Goal: Task Accomplishment & Management: Manage account settings

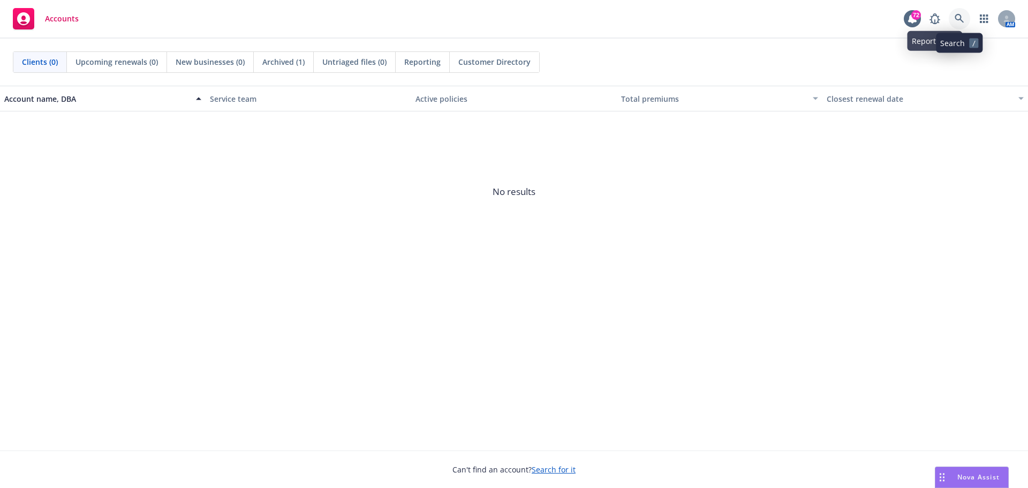
click at [955, 11] on link at bounding box center [959, 18] width 21 height 21
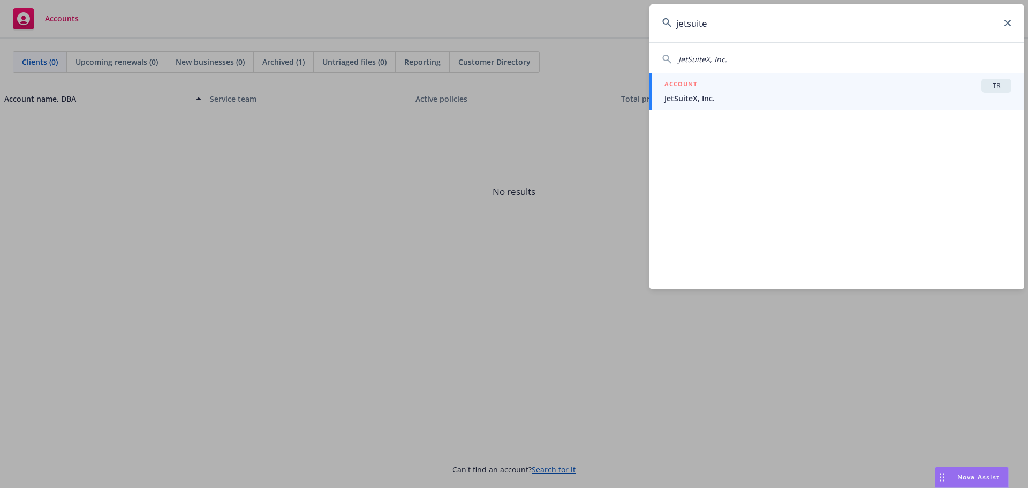
type input "jetsuite"
click at [811, 92] on div "ACCOUNT TR" at bounding box center [837, 86] width 347 height 14
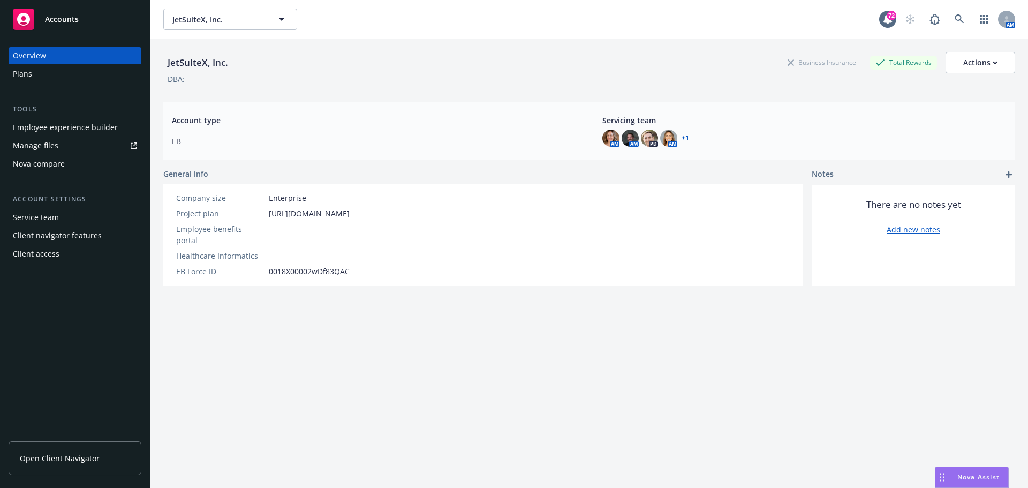
click at [64, 134] on div "Employee experience builder" at bounding box center [65, 127] width 105 height 17
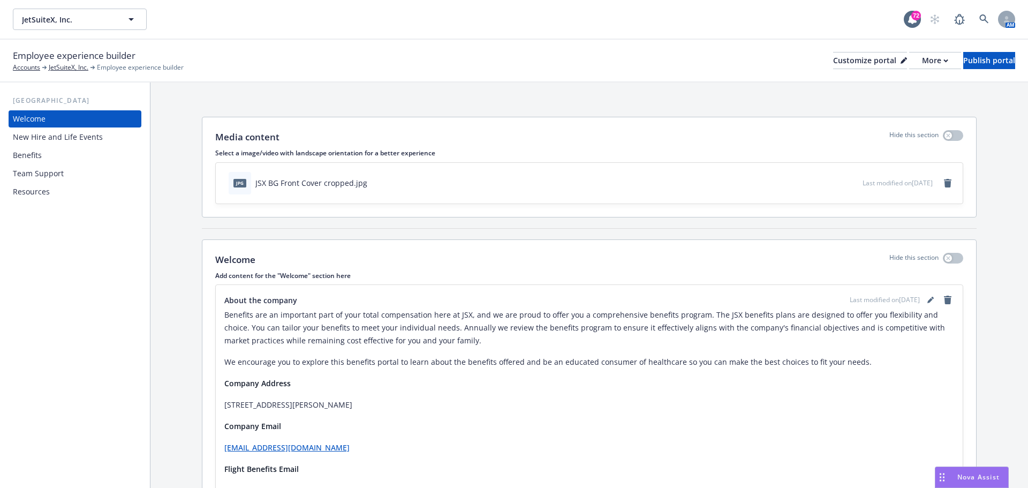
click at [97, 142] on div "New Hire and Life Events" at bounding box center [58, 136] width 90 height 17
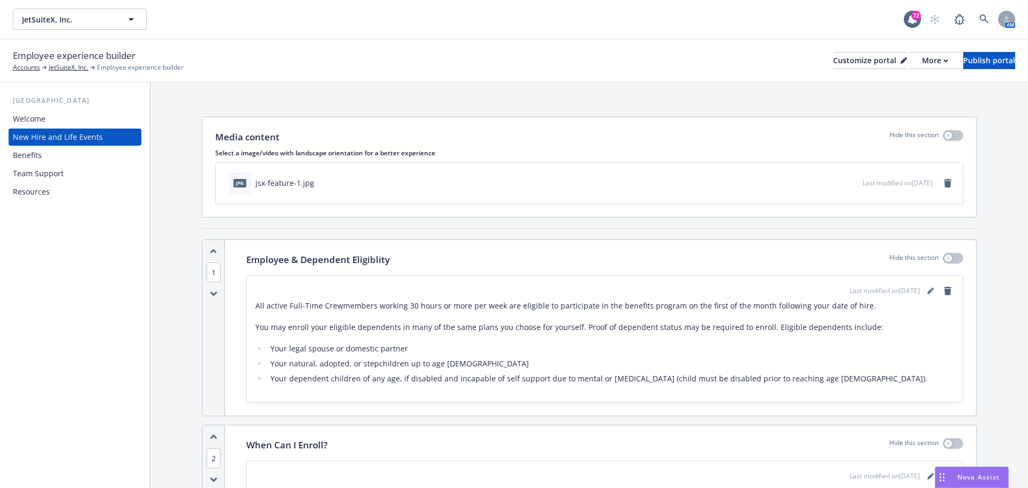
click at [102, 161] on div "Benefits" at bounding box center [75, 155] width 124 height 17
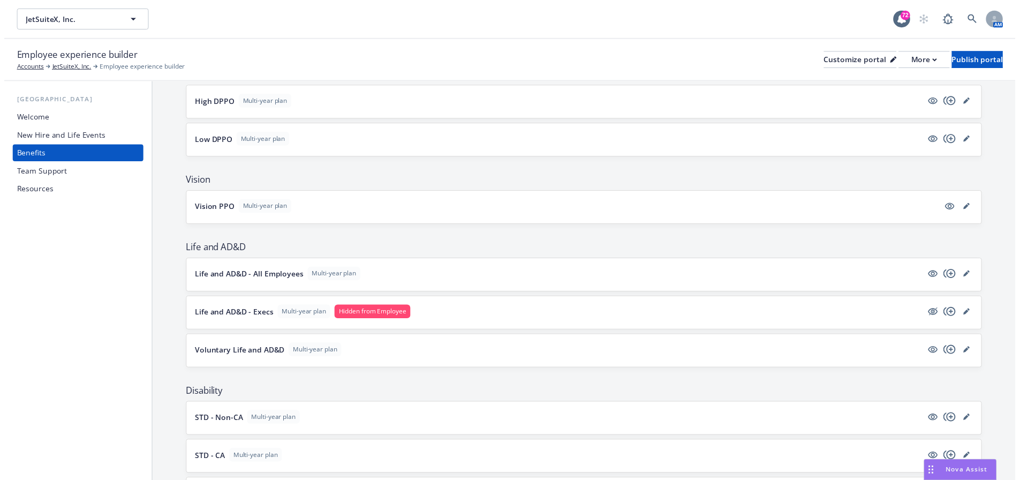
scroll to position [321, 0]
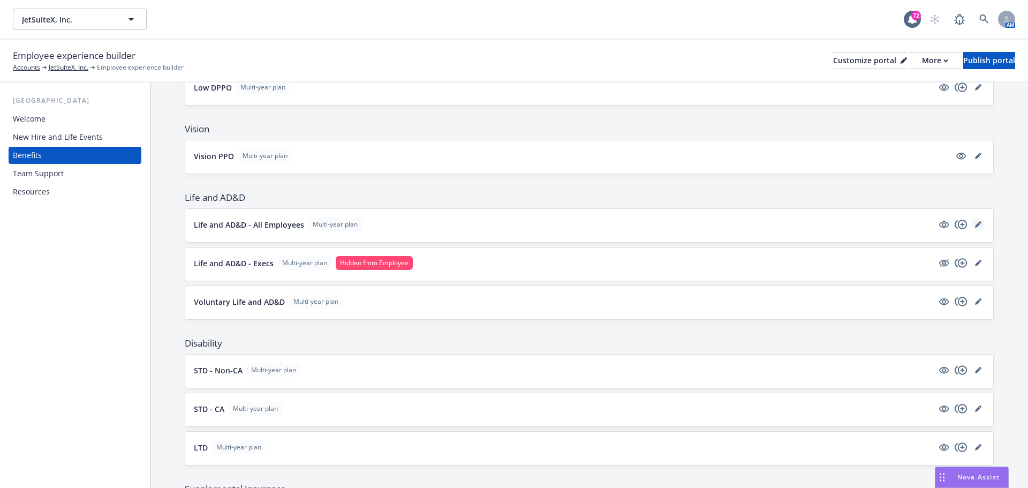
click at [973, 220] on div at bounding box center [960, 224] width 47 height 13
click at [972, 220] on link "editPencil" at bounding box center [978, 224] width 13 height 13
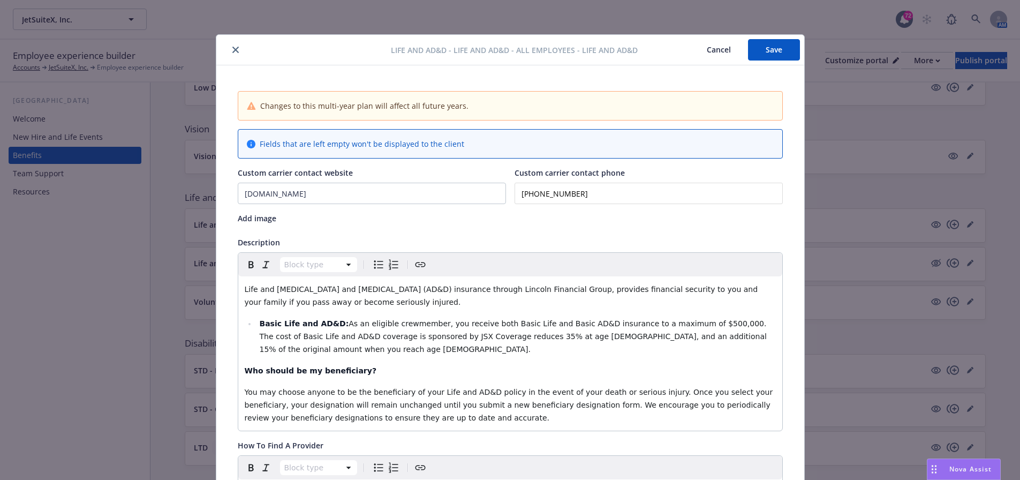
scroll to position [32, 0]
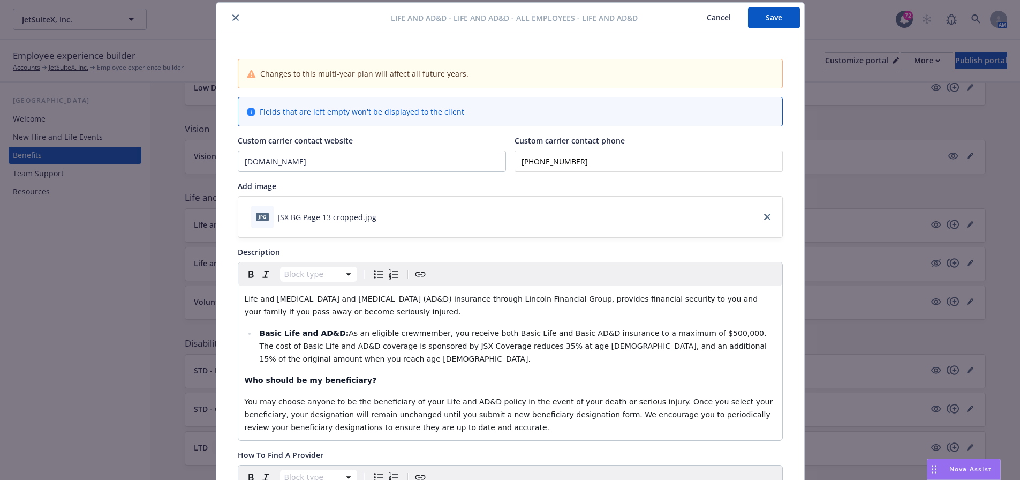
click at [671, 331] on span "As an eligible crewmember, you receive both Basic Life and Basic AD&D insurance…" at bounding box center [514, 346] width 510 height 34
click at [340, 334] on span "As an eligible crewmember, you receive both Basic Life and Basic AD&D insurance…" at bounding box center [514, 346] width 510 height 34
click at [671, 332] on span "As an eligible crewmember, you receive both Basic Life and Basic AD&D insurance…" at bounding box center [514, 346] width 510 height 34
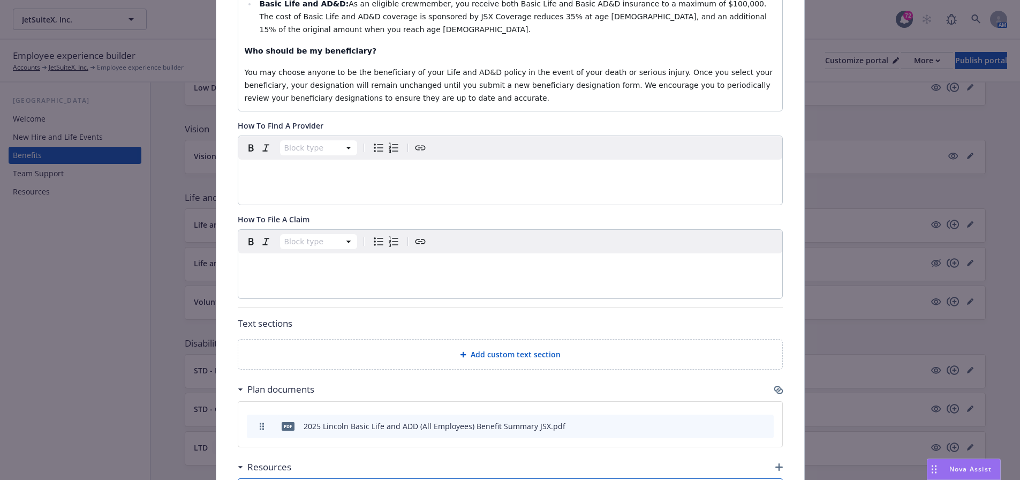
scroll to position [514, 0]
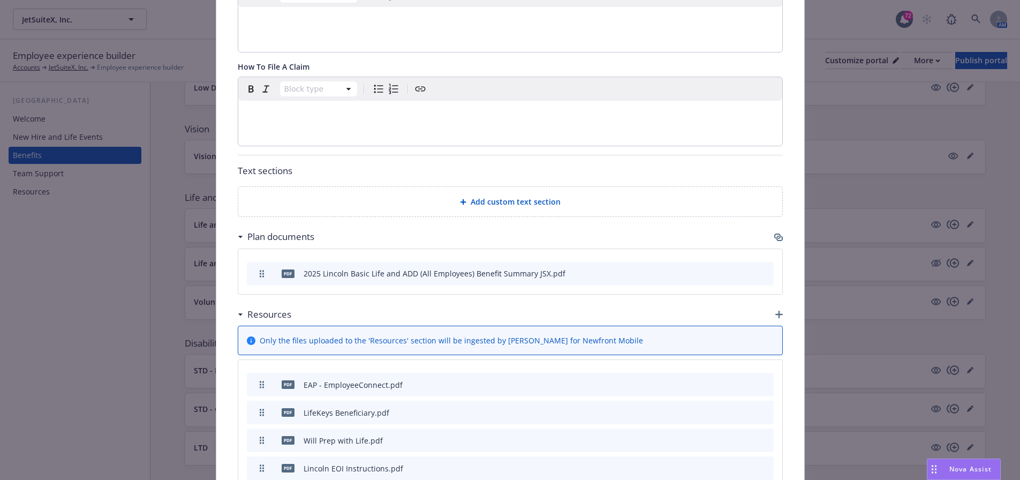
click at [741, 269] on icon "preview file" at bounding box center [746, 272] width 10 height 7
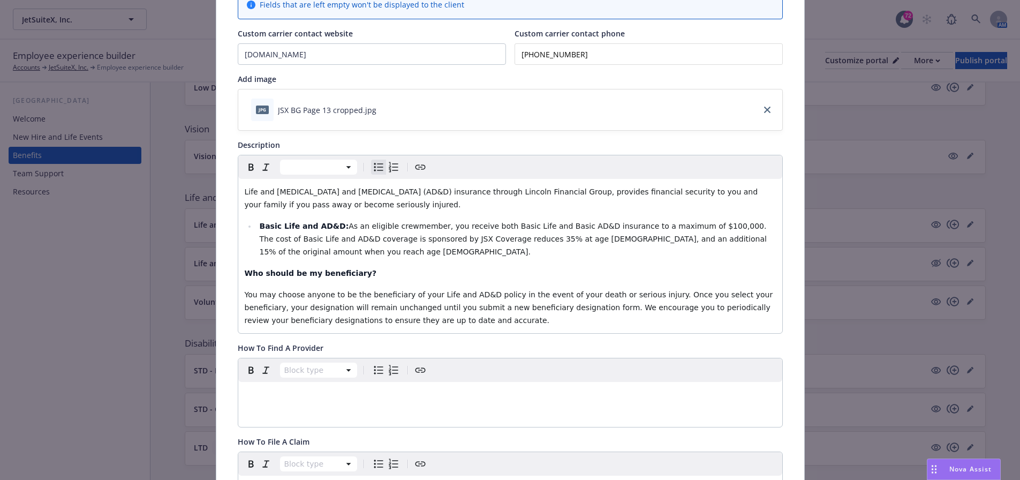
scroll to position [0, 0]
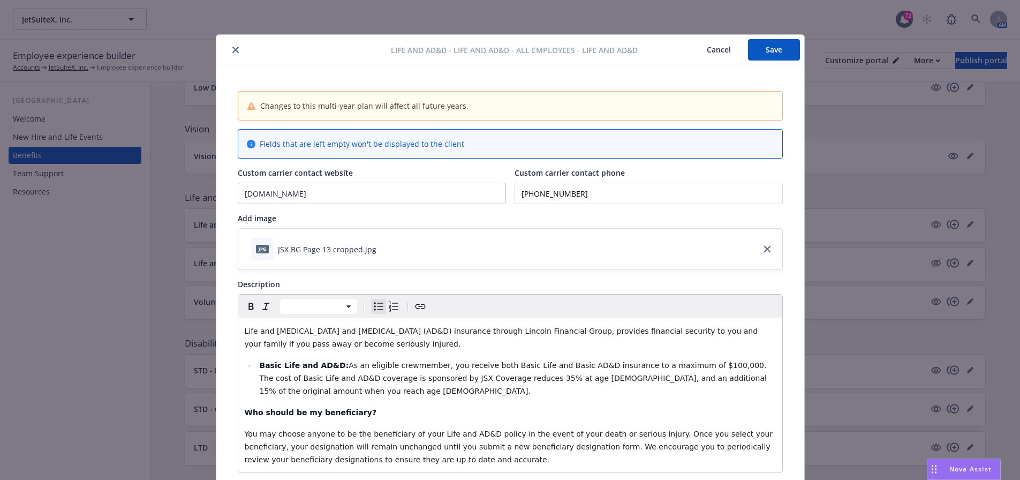
click at [756, 50] on button "Save" at bounding box center [774, 49] width 52 height 21
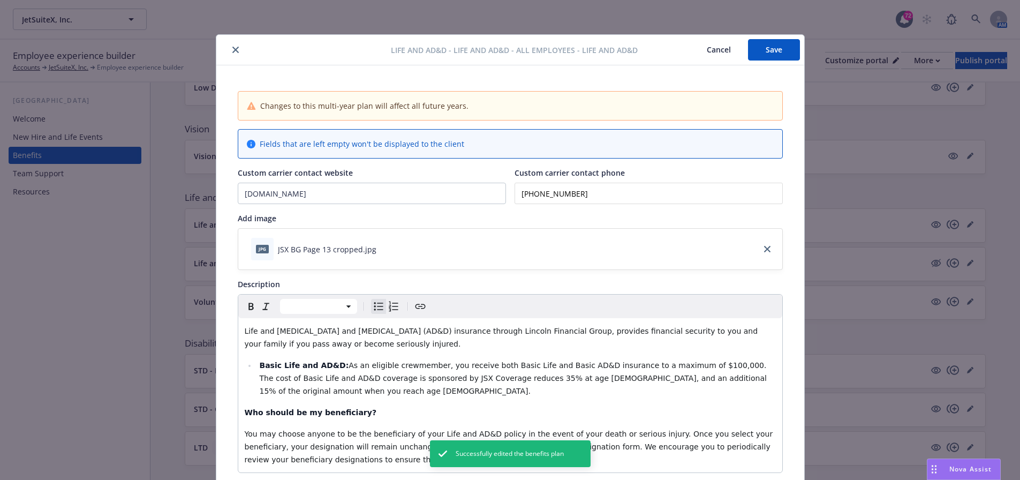
click at [232, 52] on icon "close" at bounding box center [235, 50] width 6 height 6
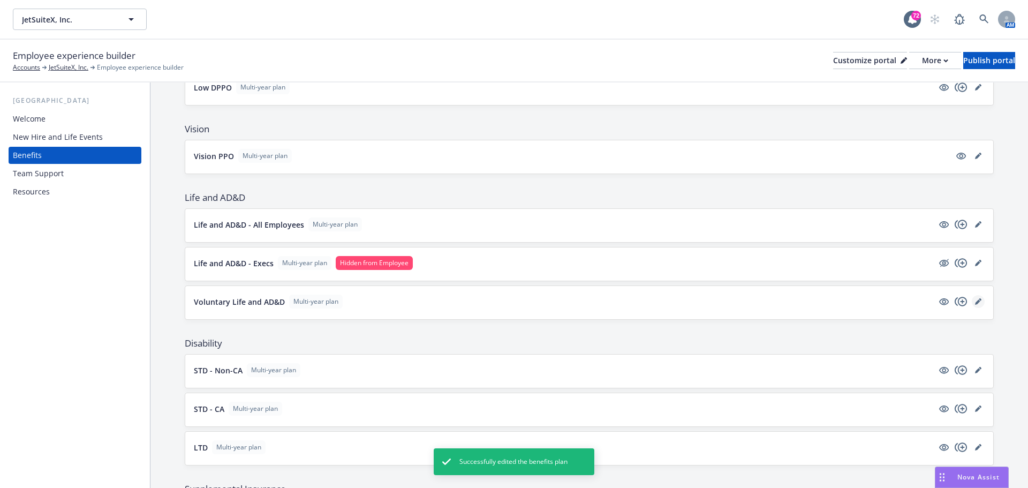
click at [972, 297] on link "editPencil" at bounding box center [978, 301] width 13 height 13
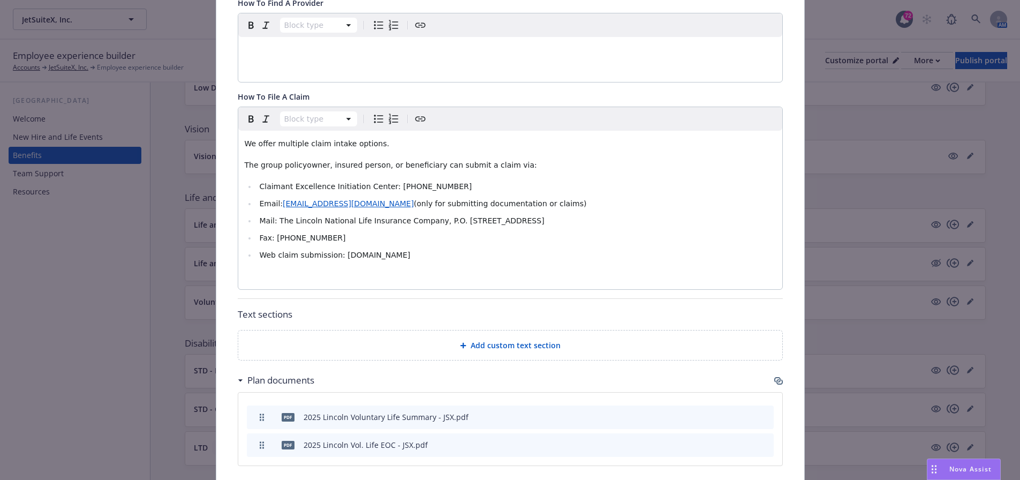
scroll to position [782, 0]
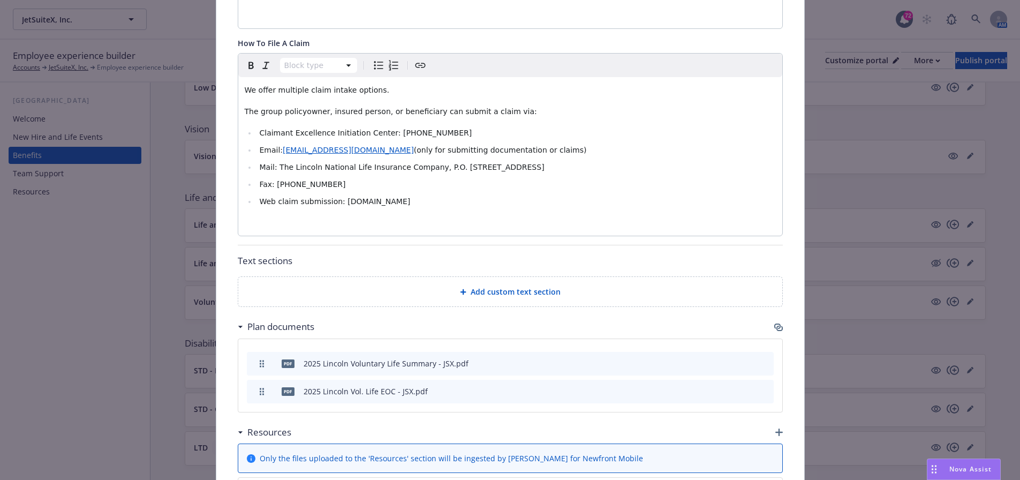
click at [742, 359] on icon "preview file" at bounding box center [746, 362] width 10 height 7
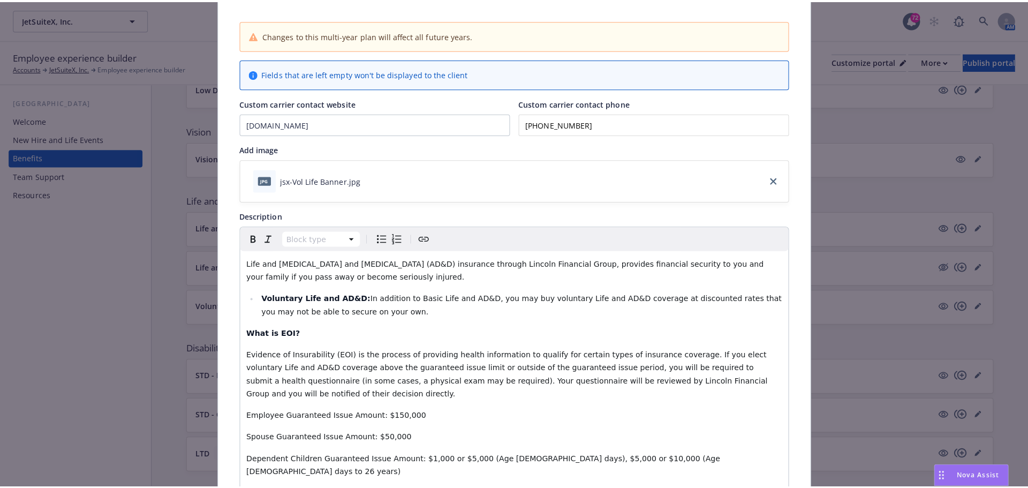
scroll to position [0, 0]
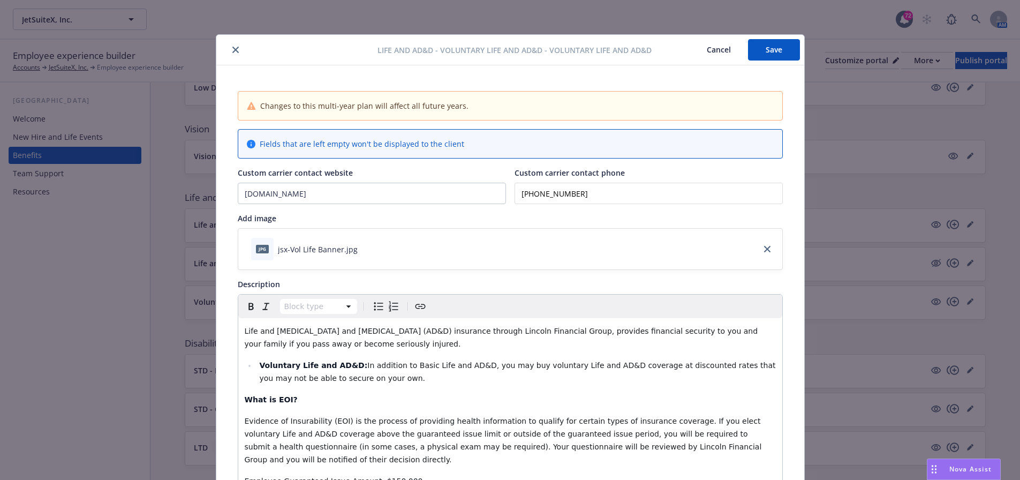
click at [798, 51] on div "Life and AD&D - Voluntary Life and AD&D - Voluntary Life and AD&D Cancel Save" at bounding box center [510, 50] width 588 height 31
click at [791, 51] on button "Save" at bounding box center [774, 49] width 52 height 21
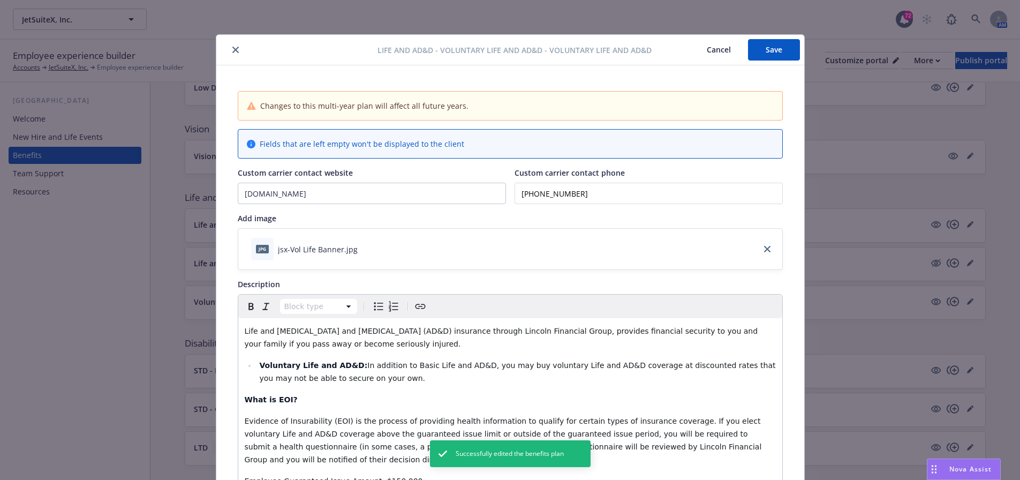
click at [230, 53] on button "close" at bounding box center [235, 49] width 13 height 13
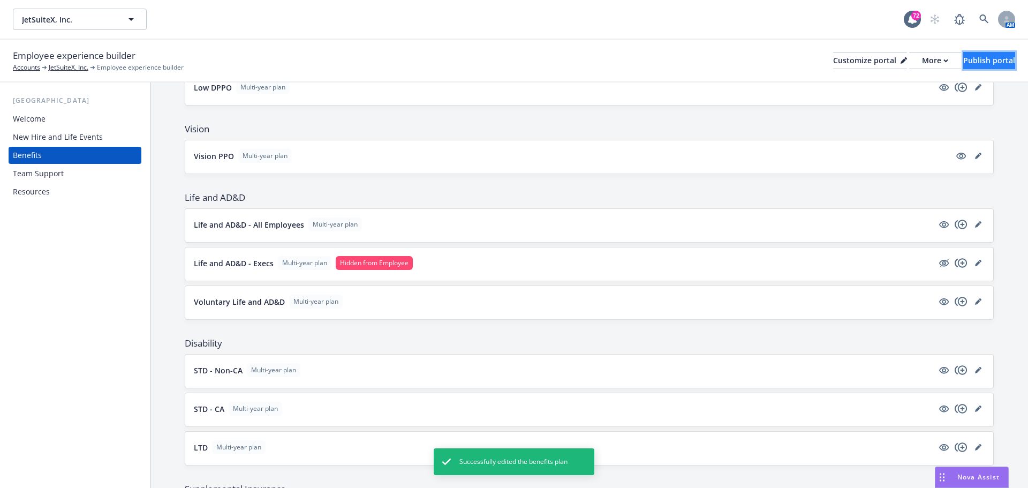
click at [996, 65] on div "Publish portal" at bounding box center [989, 60] width 52 height 16
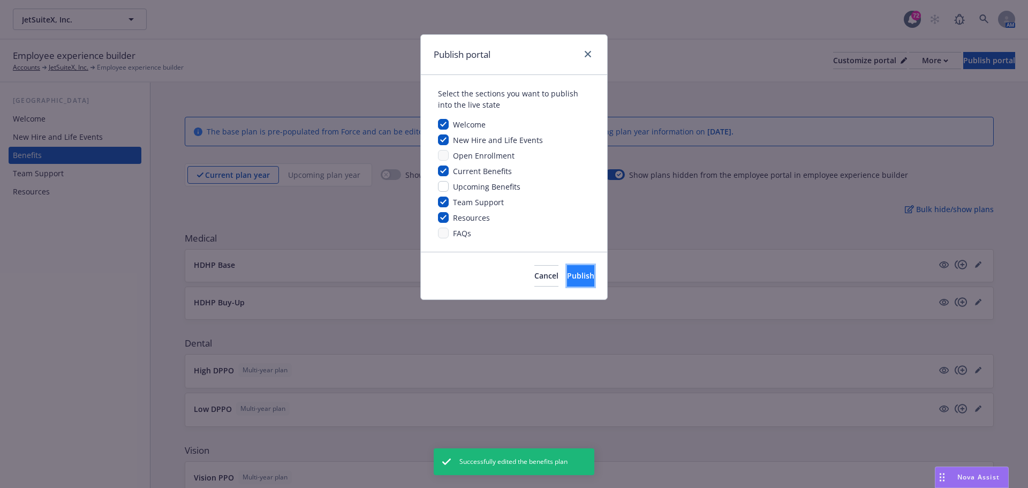
click at [579, 271] on button "Publish" at bounding box center [580, 275] width 27 height 21
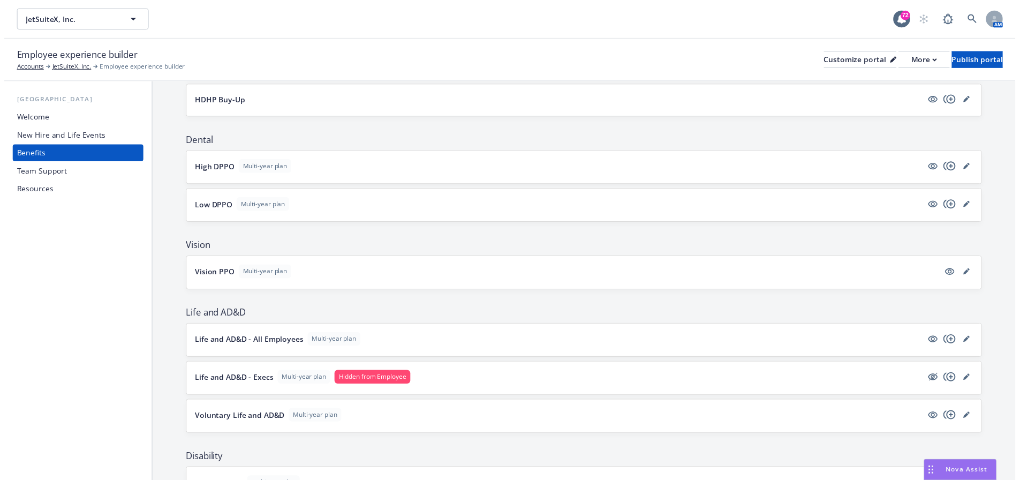
scroll to position [214, 0]
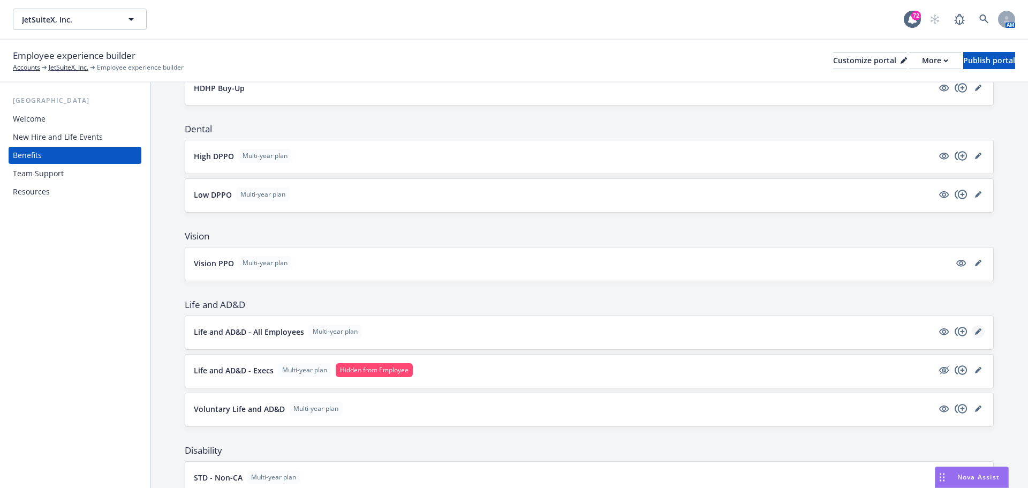
click at [975, 332] on icon "editPencil" at bounding box center [977, 331] width 5 height 5
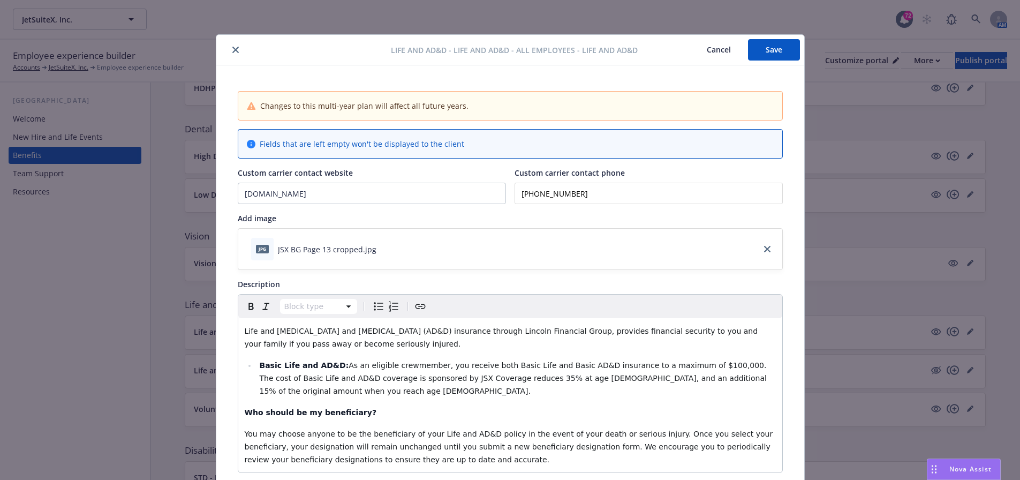
scroll to position [32, 0]
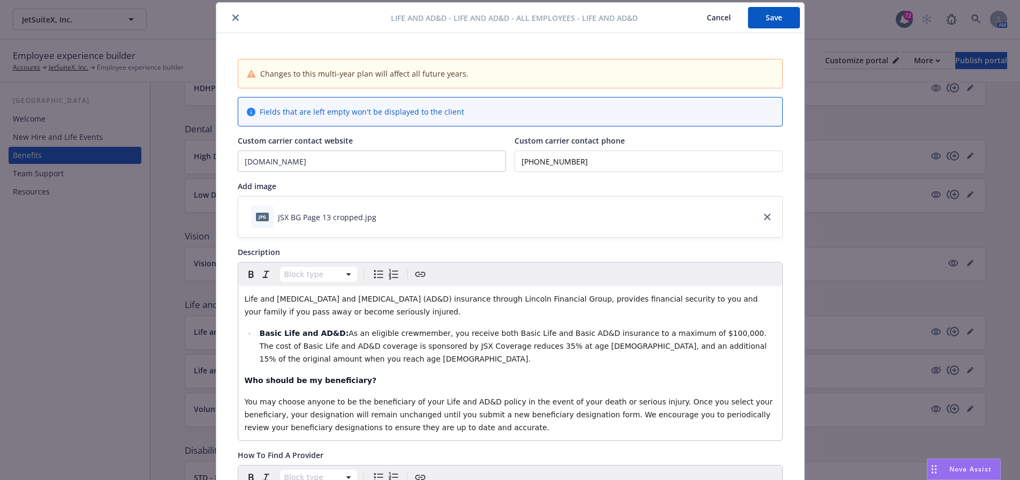
click at [776, 13] on button "Save" at bounding box center [774, 17] width 52 height 21
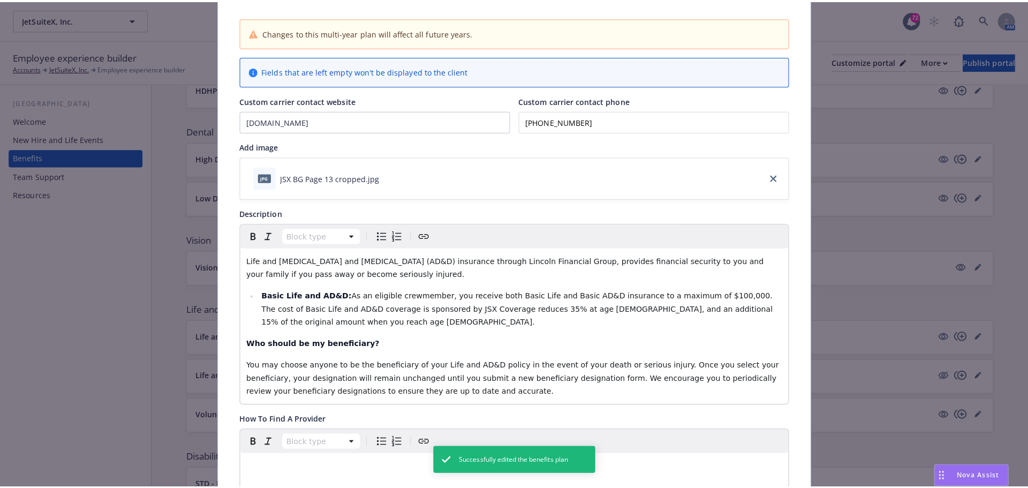
scroll to position [0, 0]
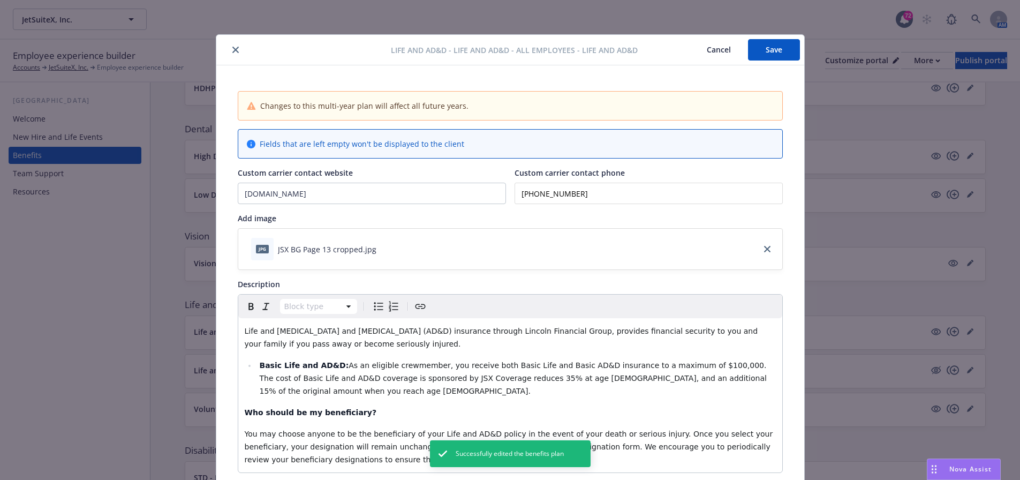
click at [231, 44] on button "close" at bounding box center [235, 49] width 13 height 13
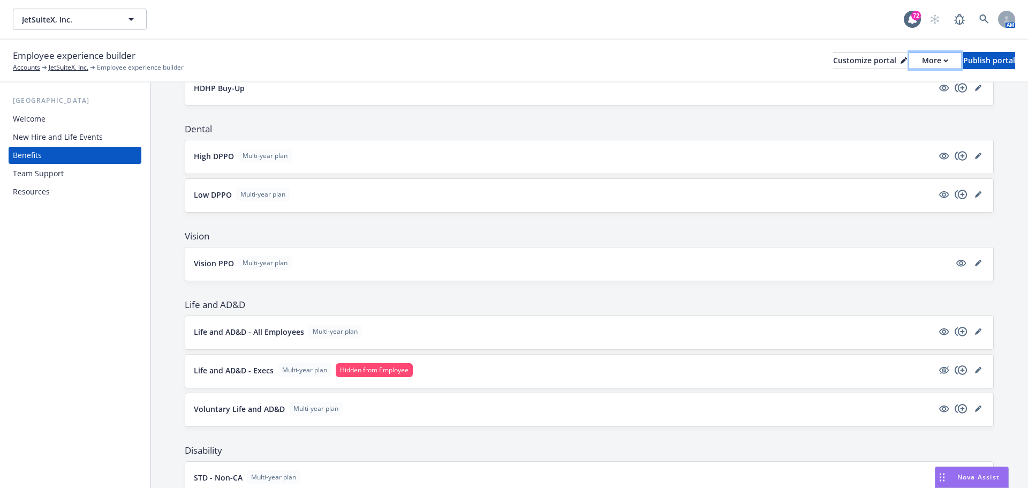
click at [922, 62] on div "More" at bounding box center [935, 60] width 26 height 16
click at [891, 108] on link "Copy portal link" at bounding box center [877, 105] width 97 height 21
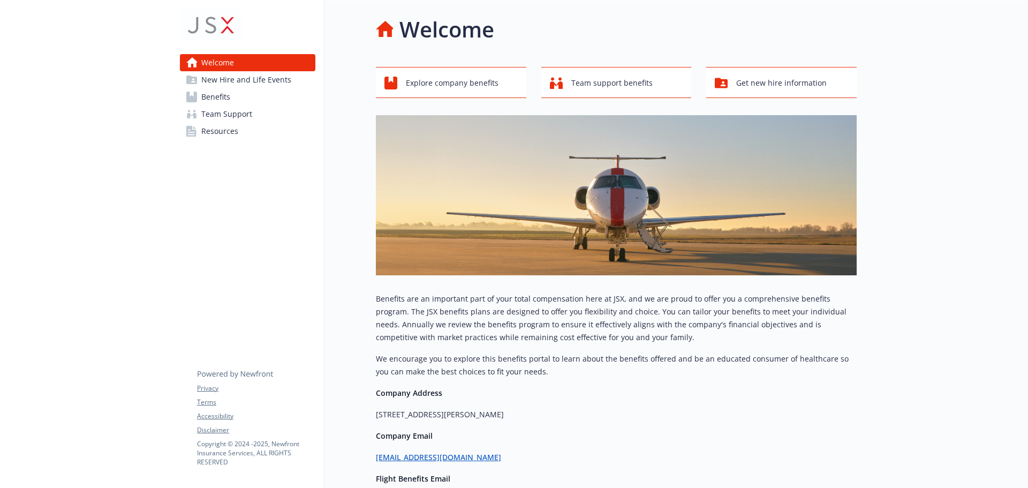
click at [238, 85] on span "New Hire and Life Events" at bounding box center [246, 79] width 90 height 17
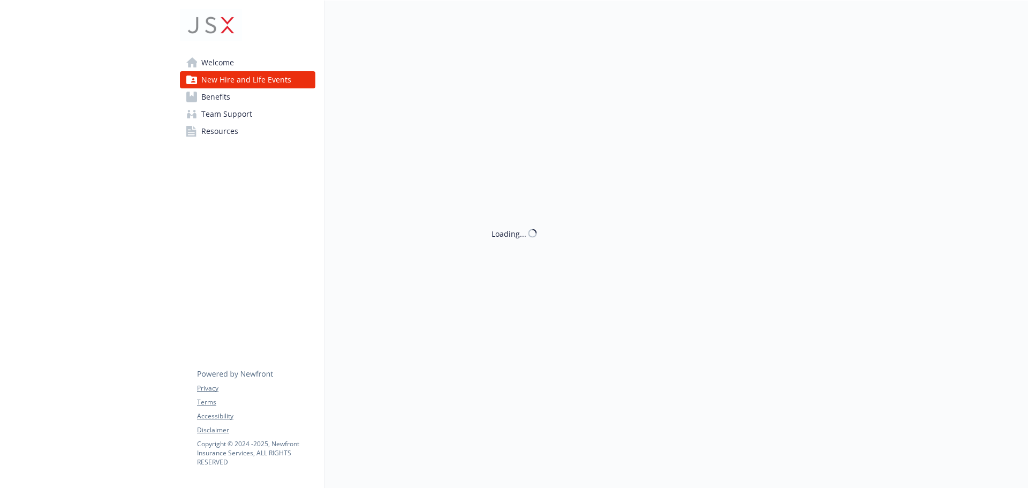
click at [243, 96] on link "Benefits" at bounding box center [247, 96] width 135 height 17
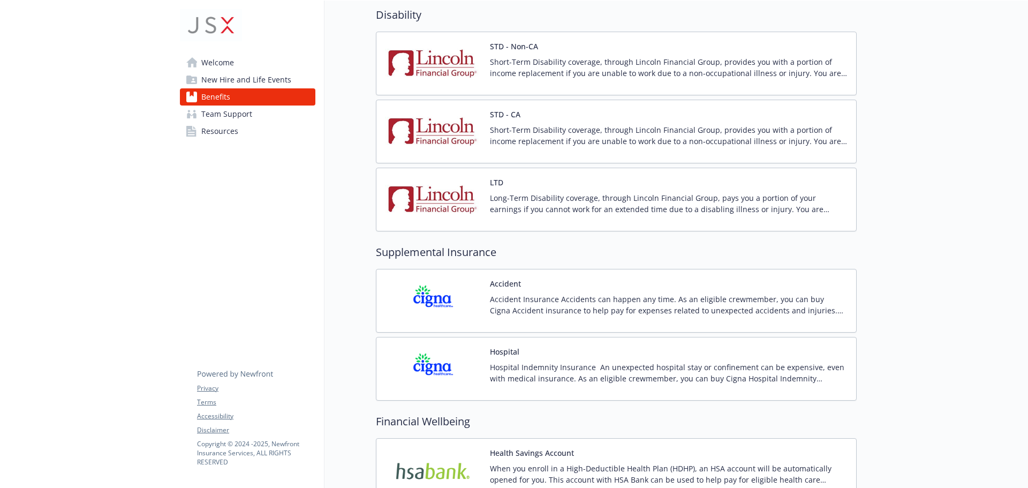
scroll to position [428, 0]
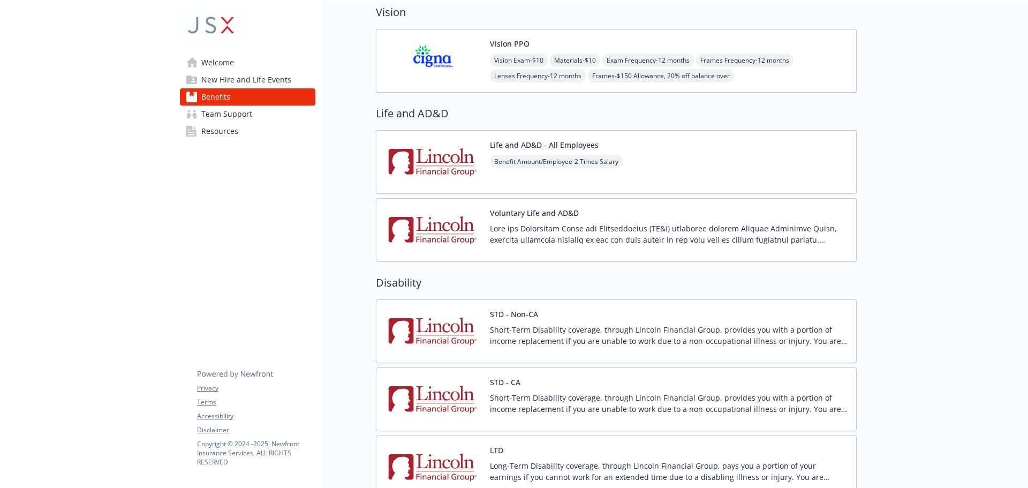
click at [620, 169] on div "Benefit Amount/Employee - 2 Times Salary" at bounding box center [556, 170] width 133 height 30
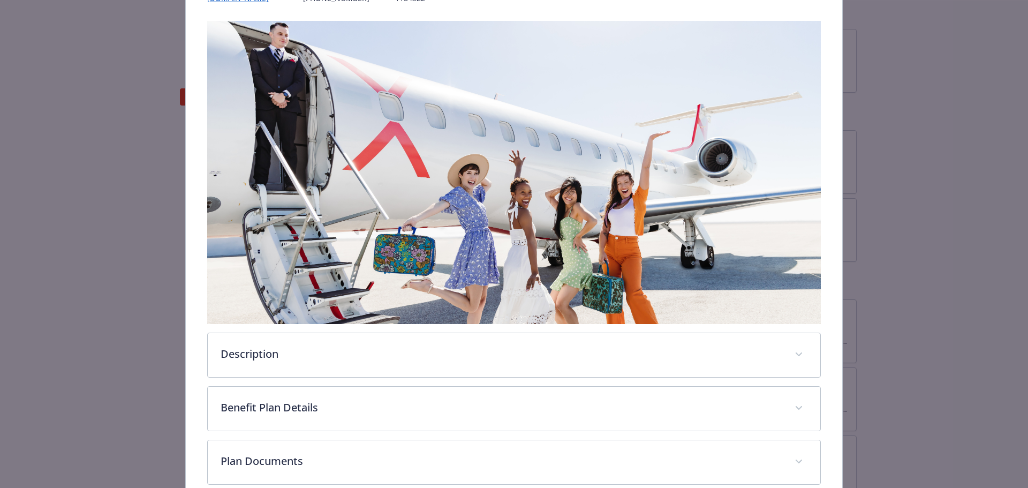
scroll to position [268, 0]
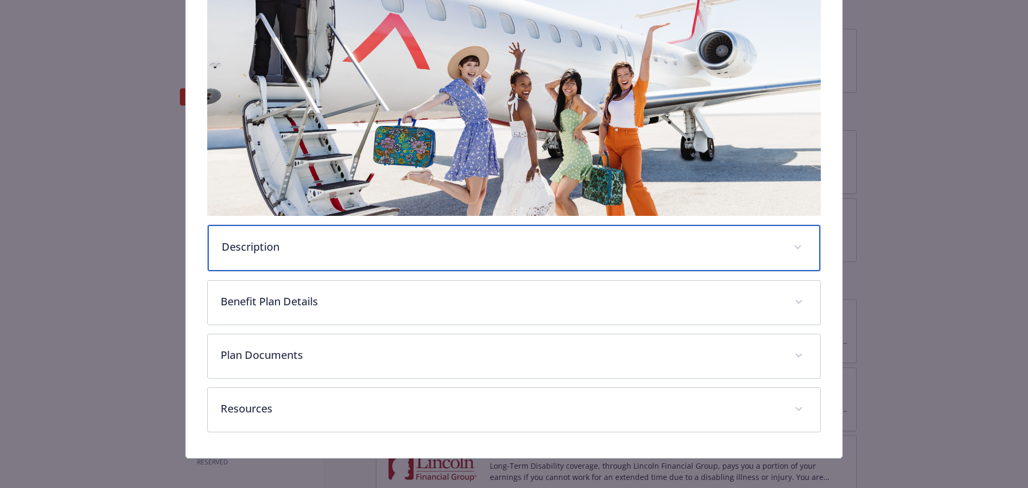
click at [290, 253] on div "Description" at bounding box center [514, 248] width 613 height 46
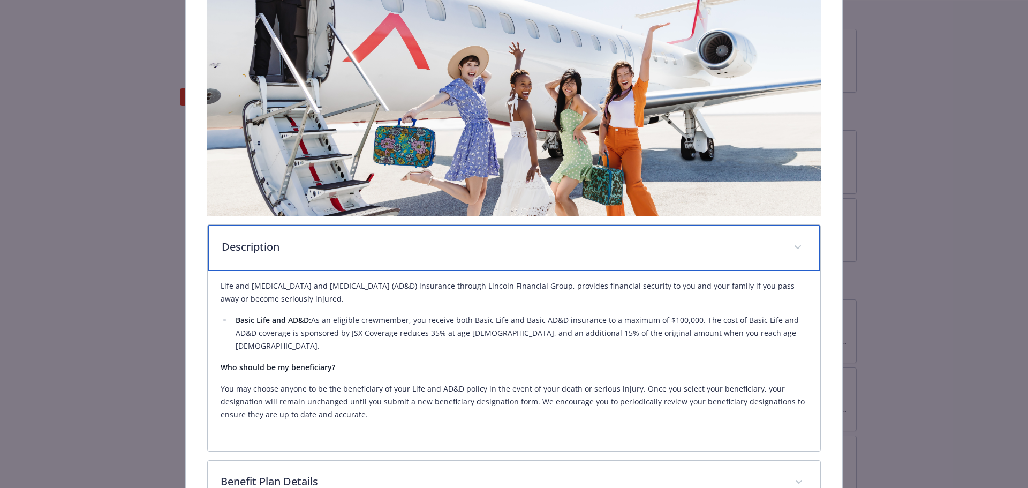
click at [533, 248] on p "Description" at bounding box center [501, 247] width 559 height 16
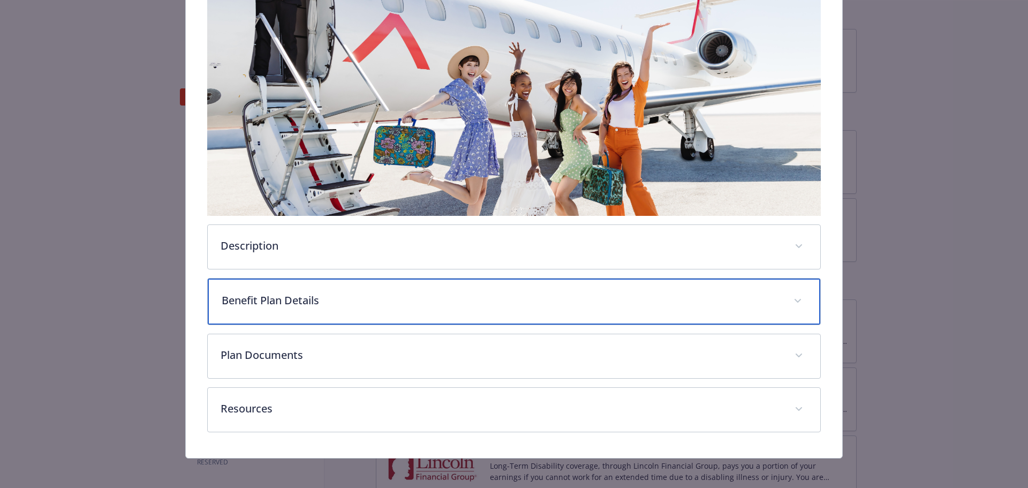
click at [413, 316] on div "Benefit Plan Details" at bounding box center [514, 301] width 613 height 46
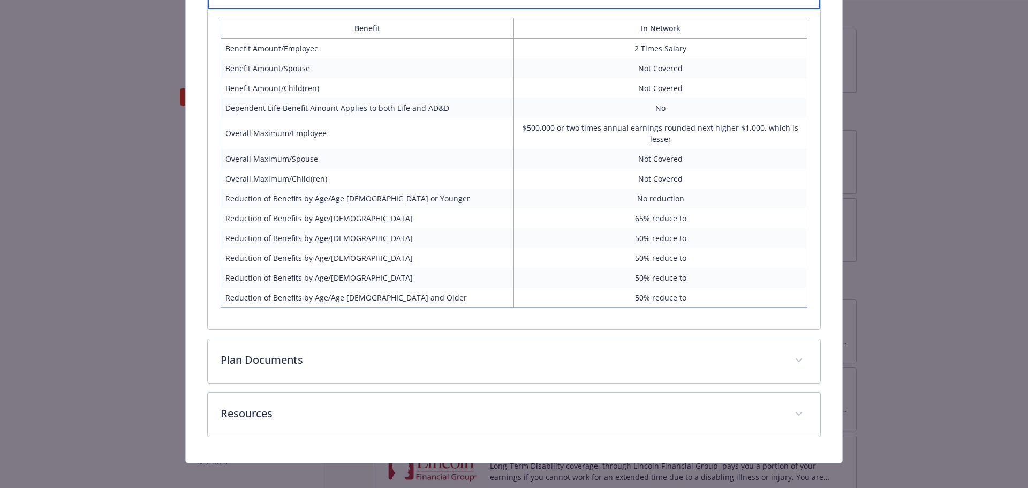
scroll to position [589, 0]
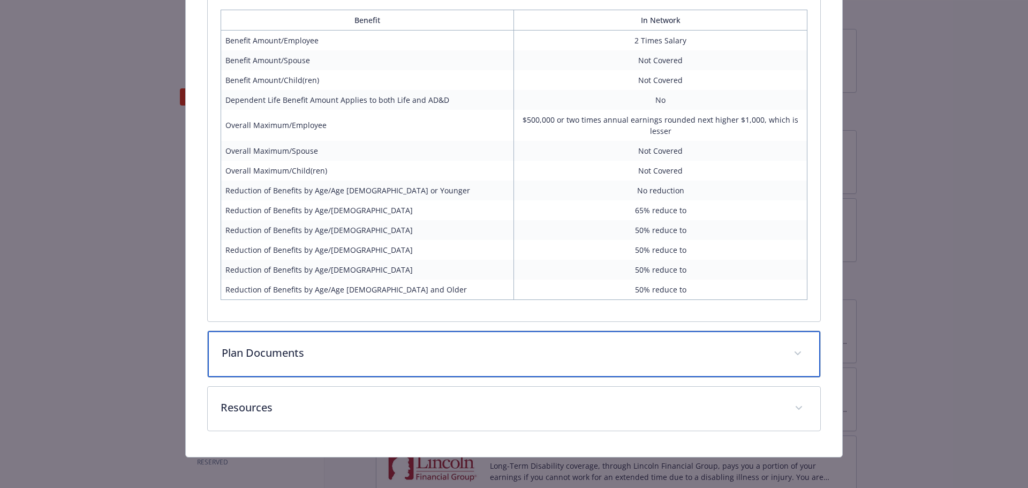
click at [250, 361] on div "Plan Documents" at bounding box center [514, 354] width 613 height 46
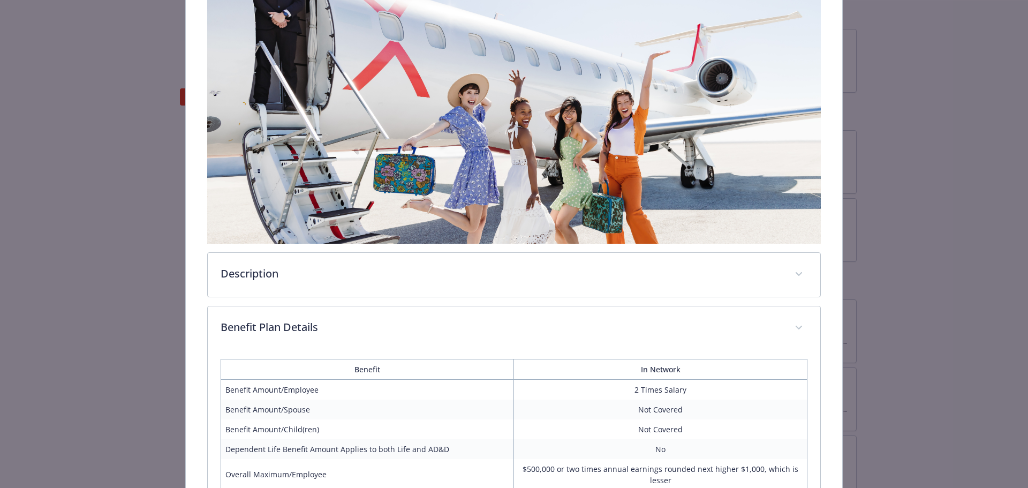
scroll to position [0, 0]
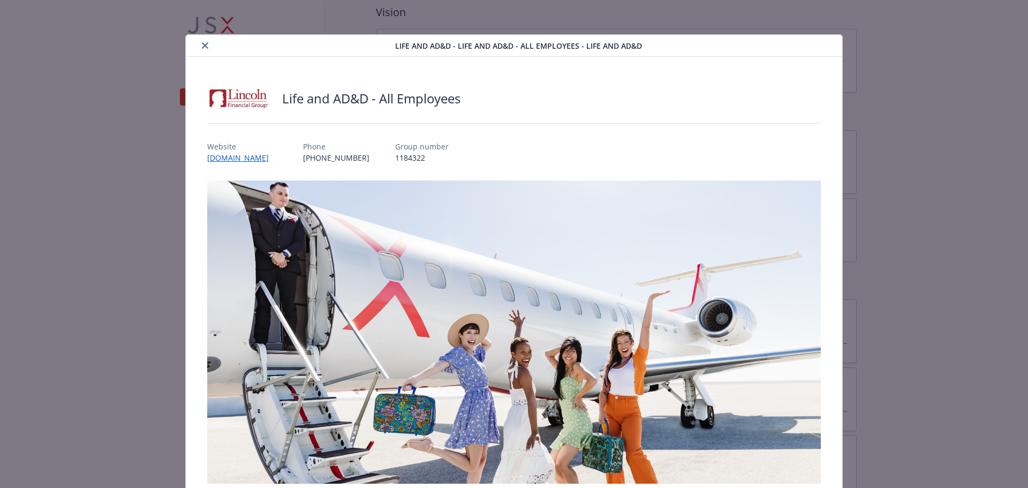
click at [203, 45] on icon "close" at bounding box center [205, 45] width 6 height 6
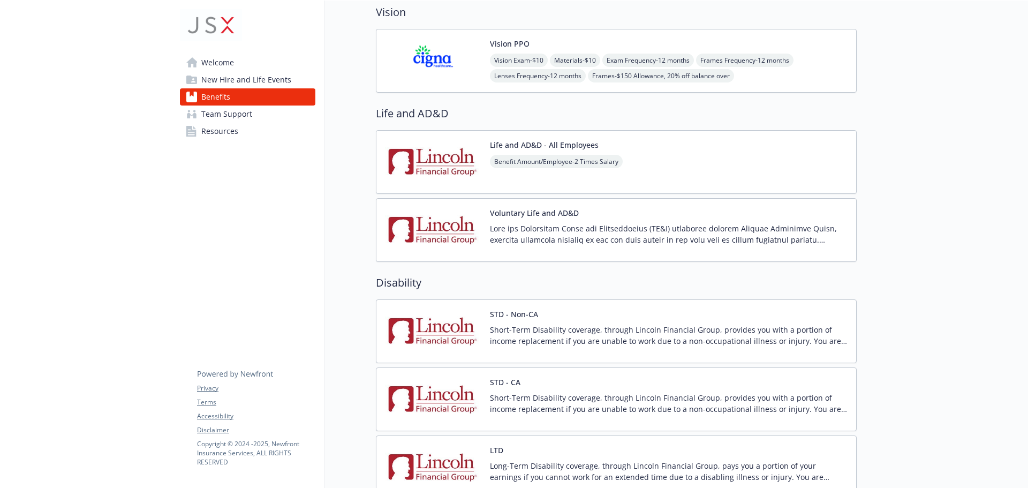
click at [436, 164] on img at bounding box center [433, 162] width 96 height 46
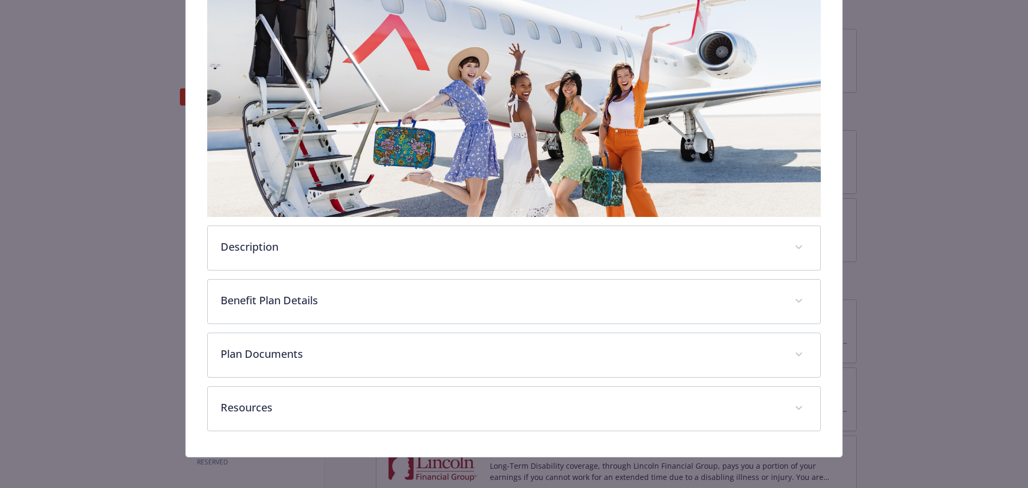
scroll to position [268, 0]
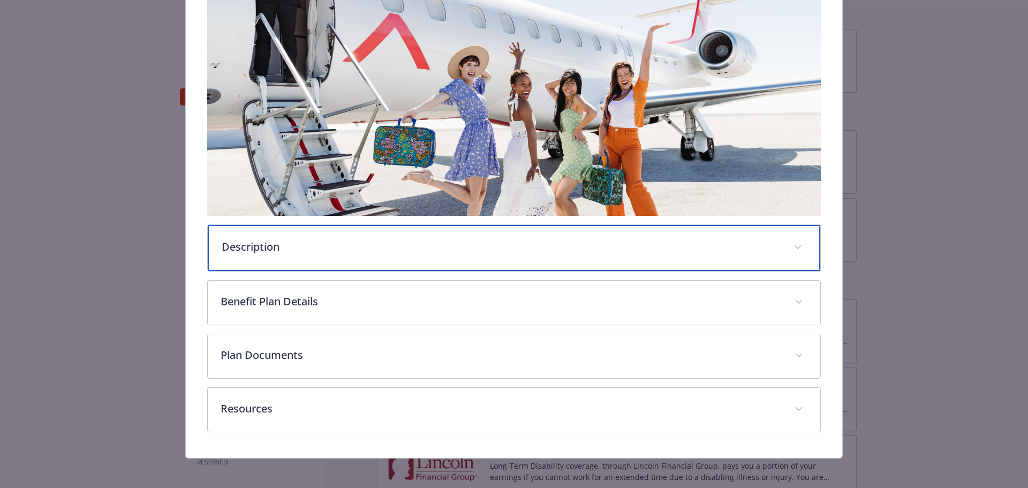
click at [330, 242] on p "Description" at bounding box center [501, 247] width 559 height 16
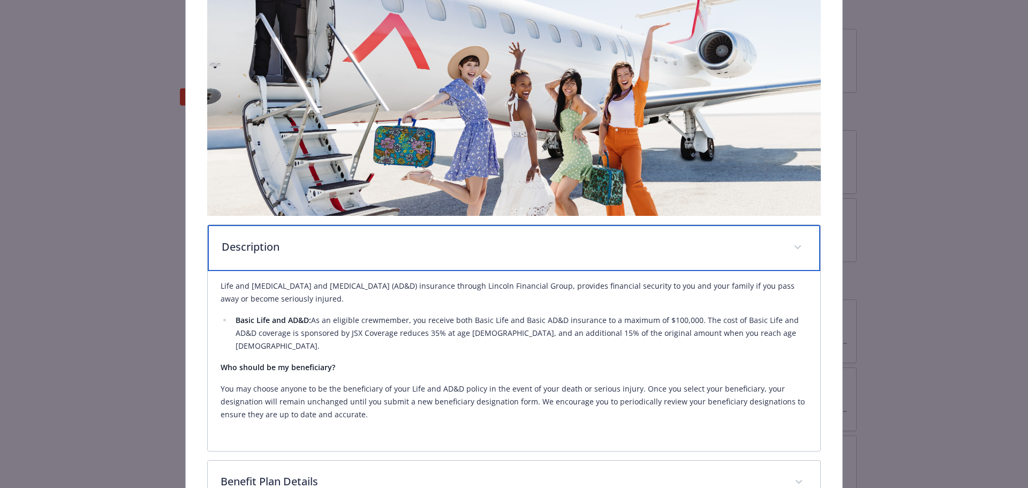
click at [330, 242] on p "Description" at bounding box center [501, 247] width 559 height 16
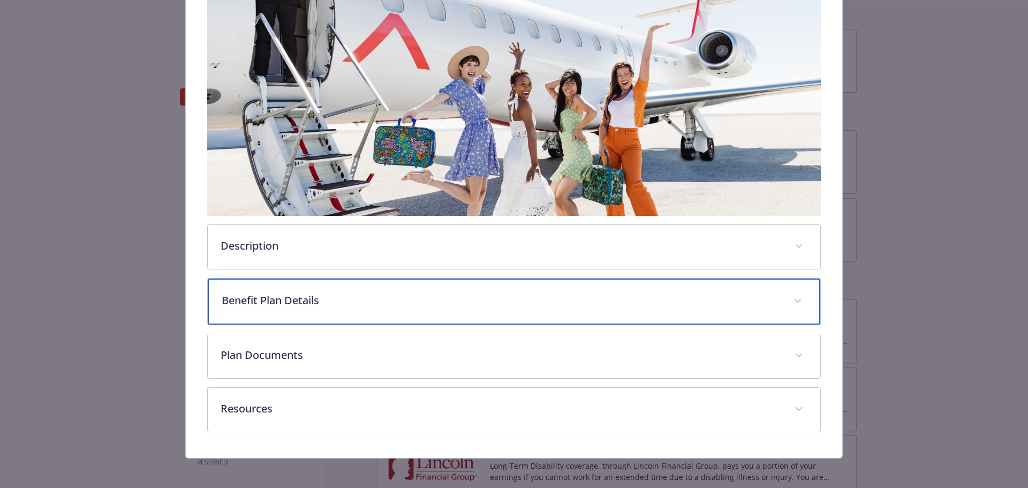
click at [331, 293] on p "Benefit Plan Details" at bounding box center [501, 300] width 559 height 16
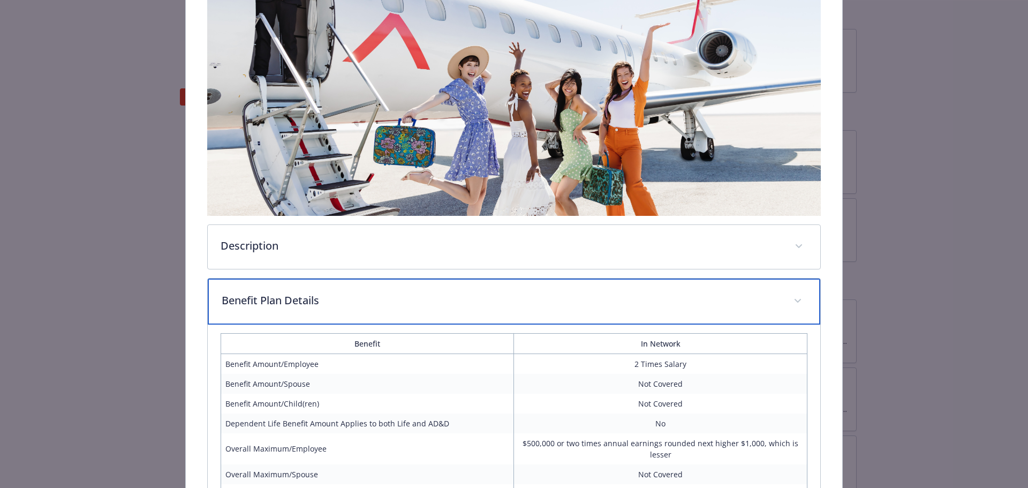
click at [331, 293] on p "Benefit Plan Details" at bounding box center [501, 300] width 559 height 16
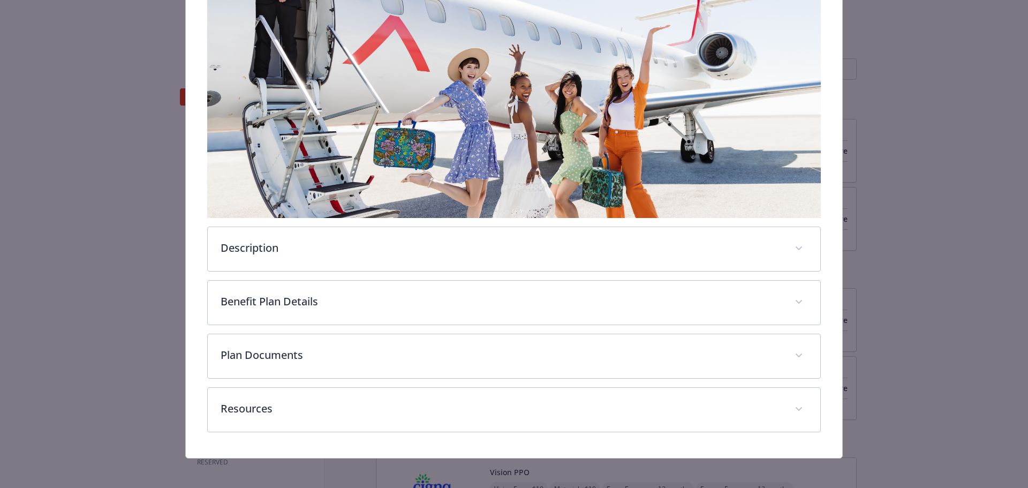
scroll to position [268, 0]
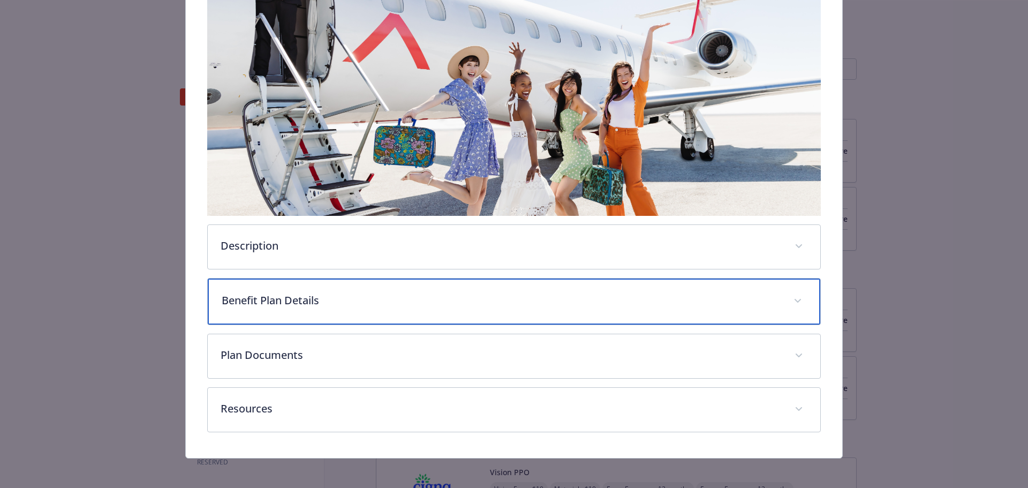
click at [414, 311] on div "Benefit Plan Details" at bounding box center [514, 301] width 613 height 46
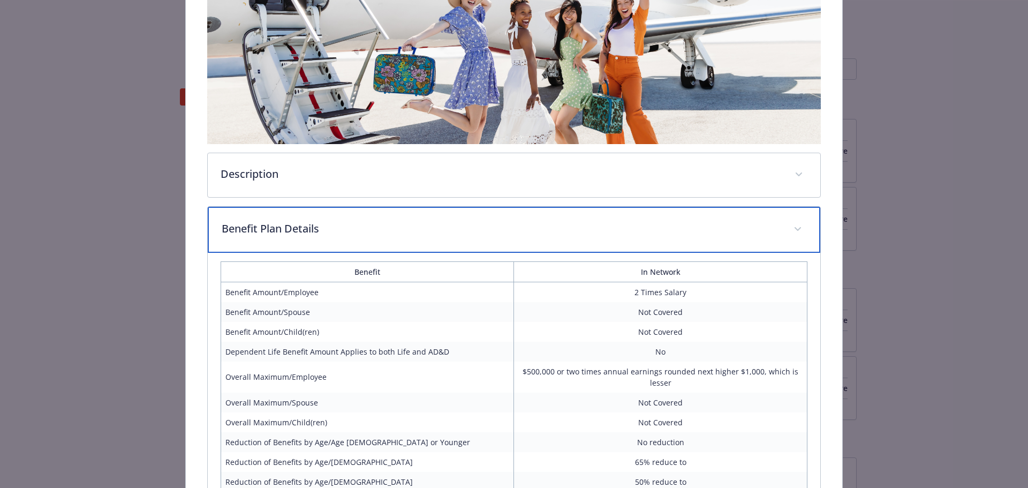
scroll to position [375, 0]
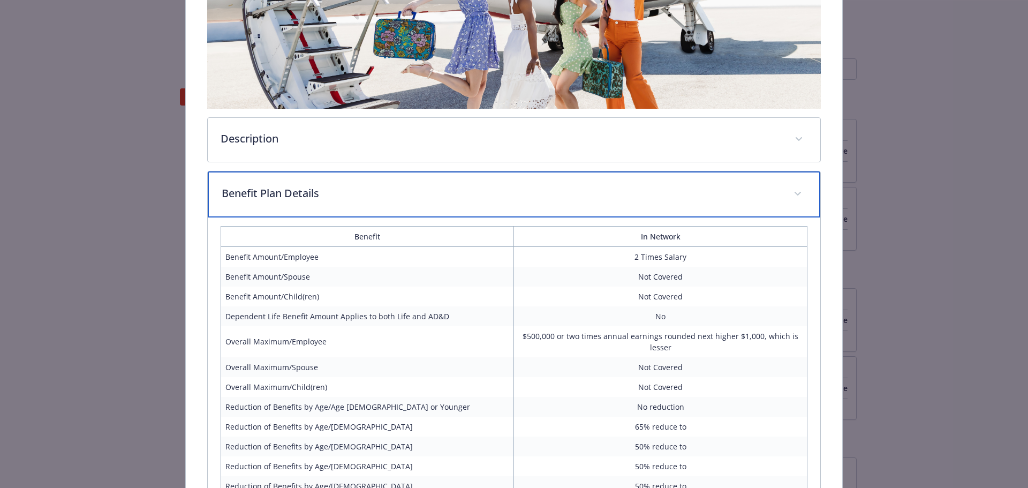
click at [282, 189] on p "Benefit Plan Details" at bounding box center [501, 193] width 559 height 16
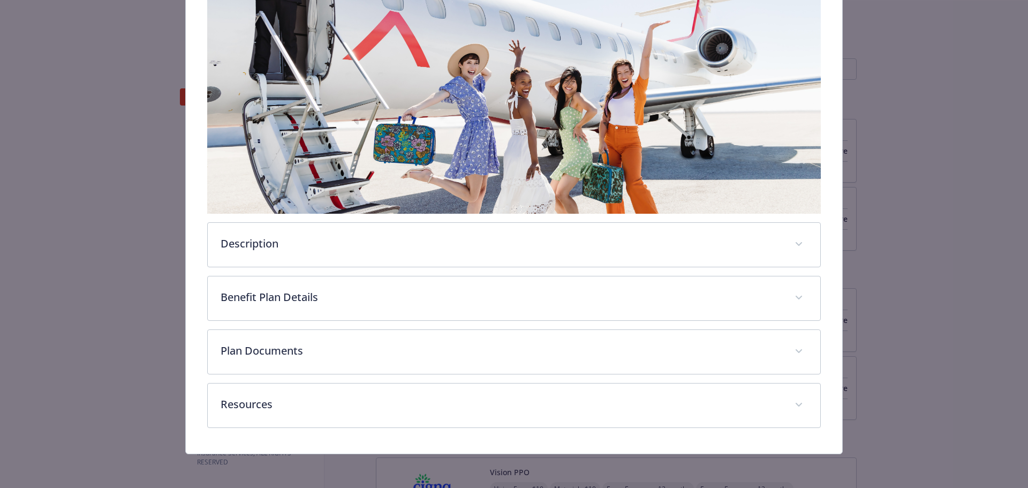
scroll to position [268, 0]
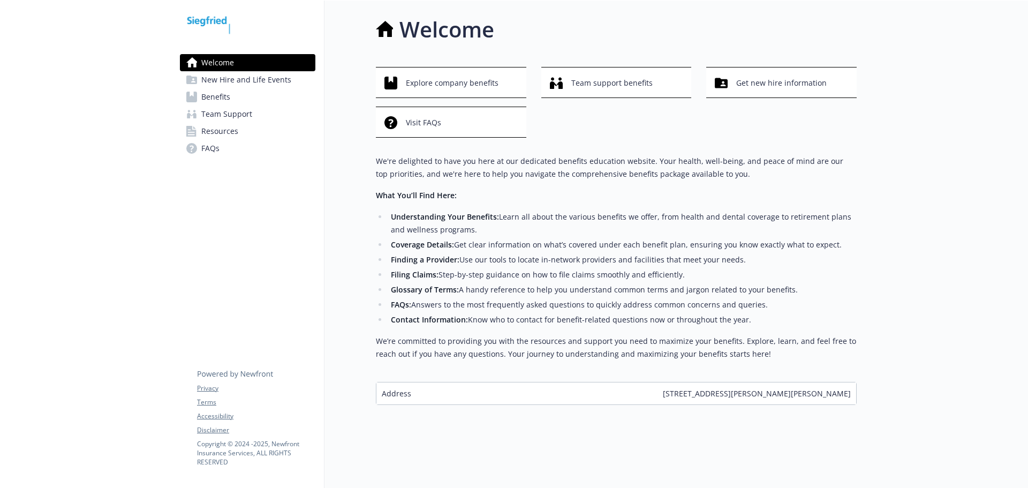
click at [247, 84] on span "New Hire and Life Events" at bounding box center [246, 79] width 90 height 17
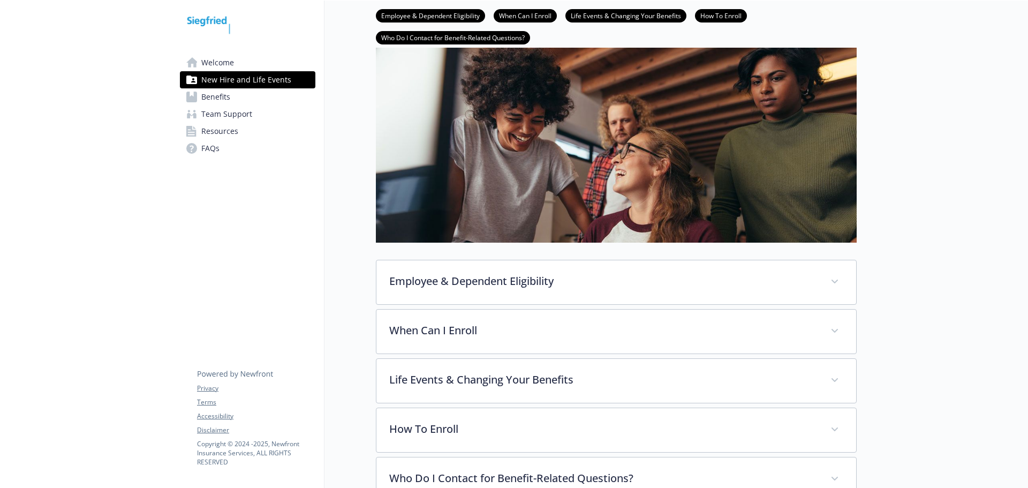
scroll to position [161, 0]
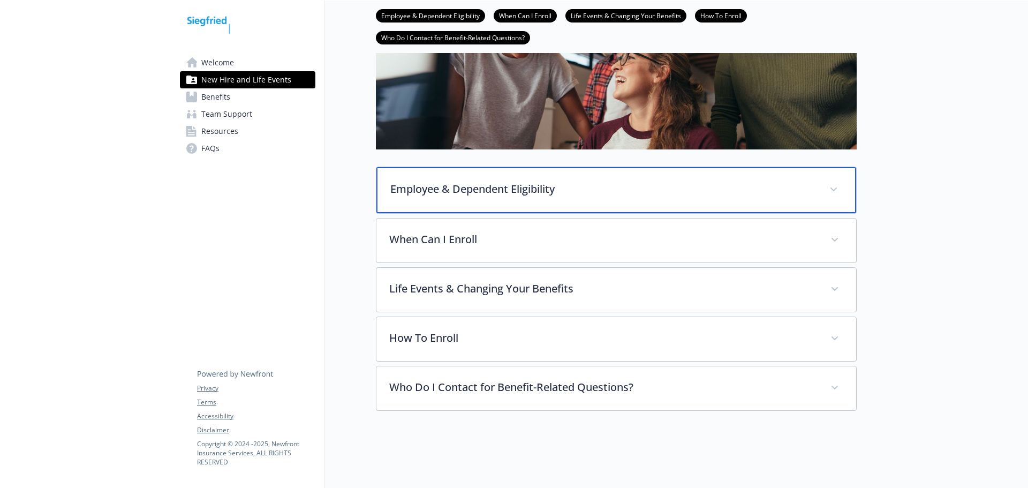
click at [457, 201] on div "Employee & Dependent Eligibility" at bounding box center [616, 190] width 480 height 46
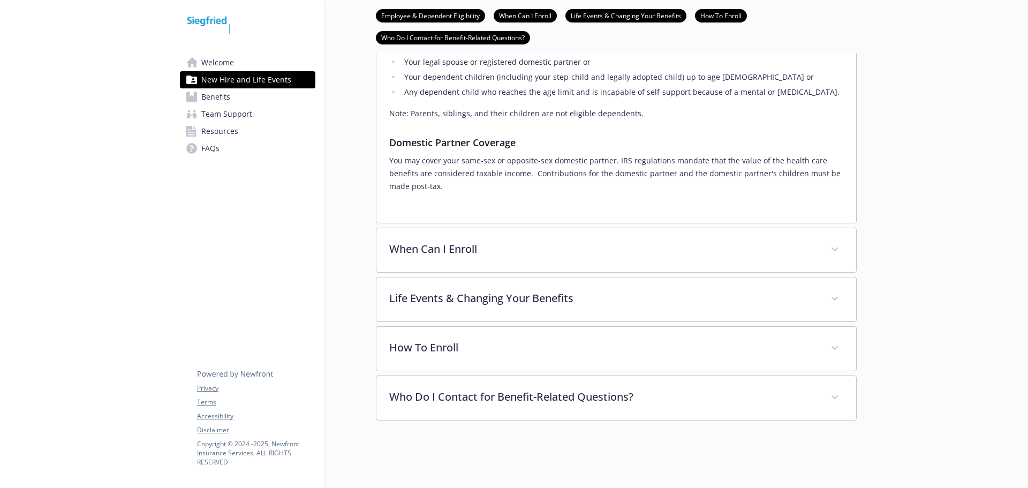
scroll to position [417, 0]
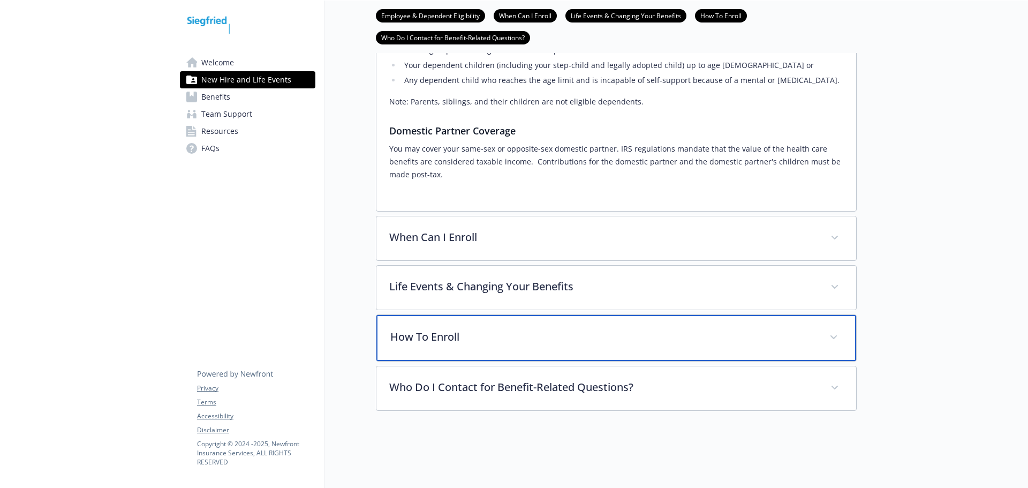
click at [449, 329] on p "How To Enroll" at bounding box center [603, 337] width 426 height 16
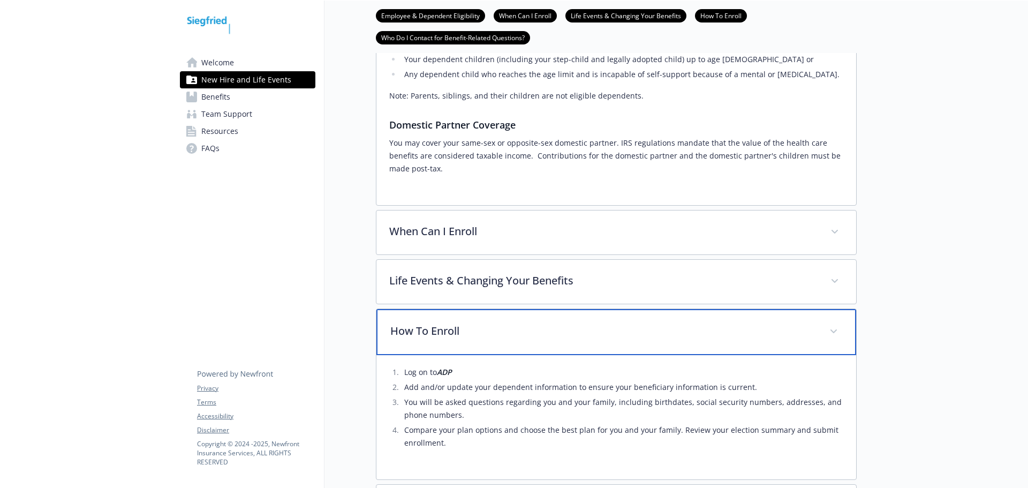
scroll to position [543, 0]
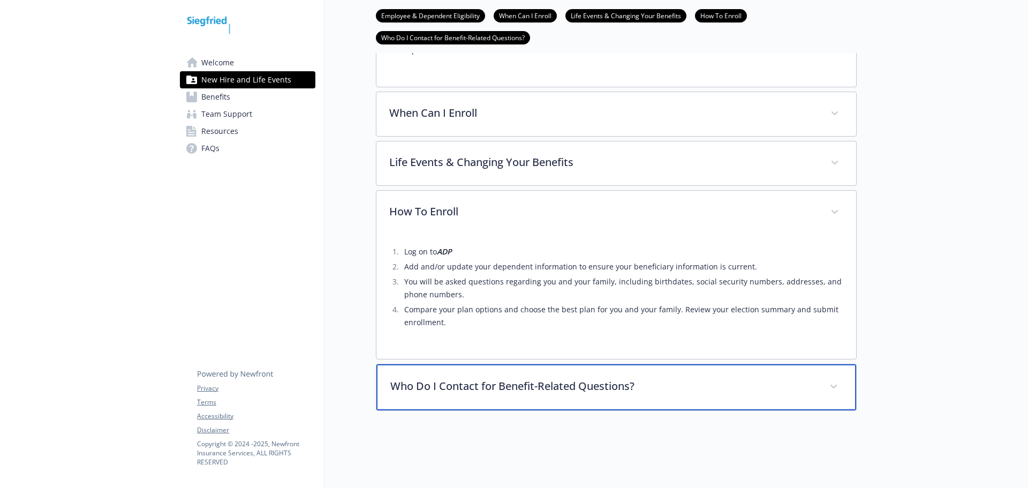
click at [473, 378] on p "Who Do I Contact for Benefit-Related Questions?" at bounding box center [603, 386] width 426 height 16
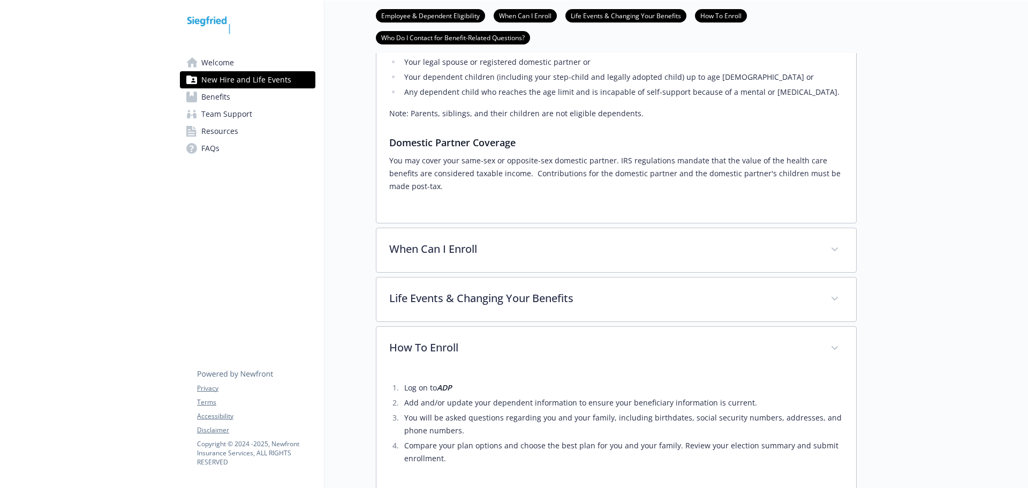
scroll to position [391, 0]
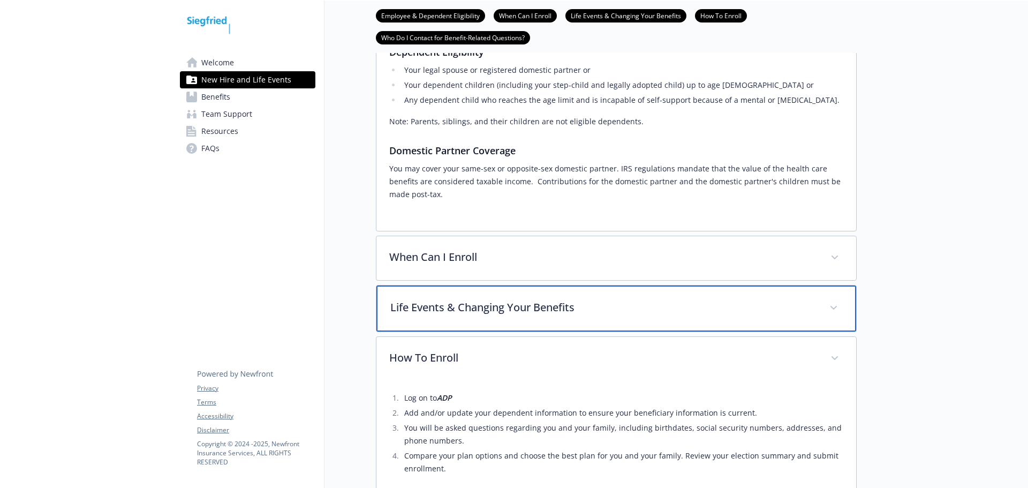
click at [472, 305] on p "Life Events & Changing Your Benefits" at bounding box center [603, 307] width 426 height 16
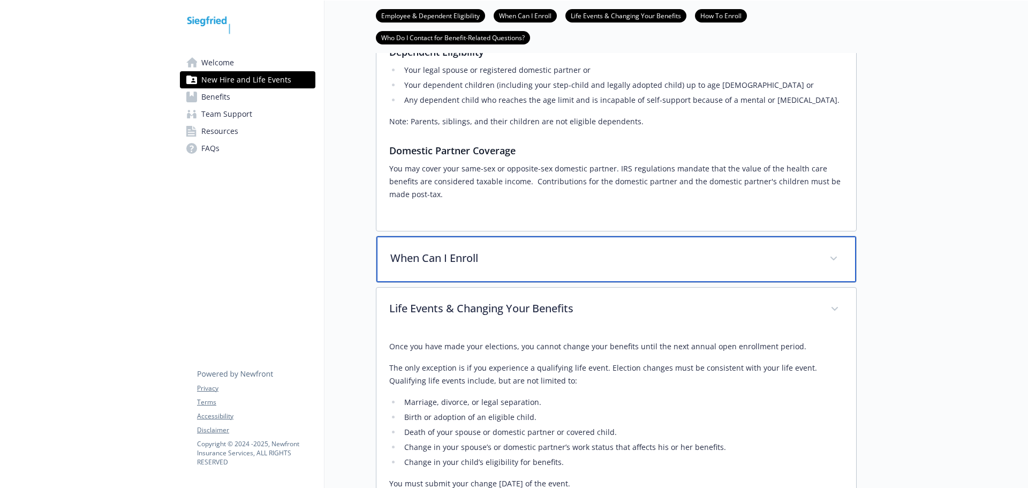
click at [466, 268] on div "When Can I Enroll" at bounding box center [616, 259] width 480 height 46
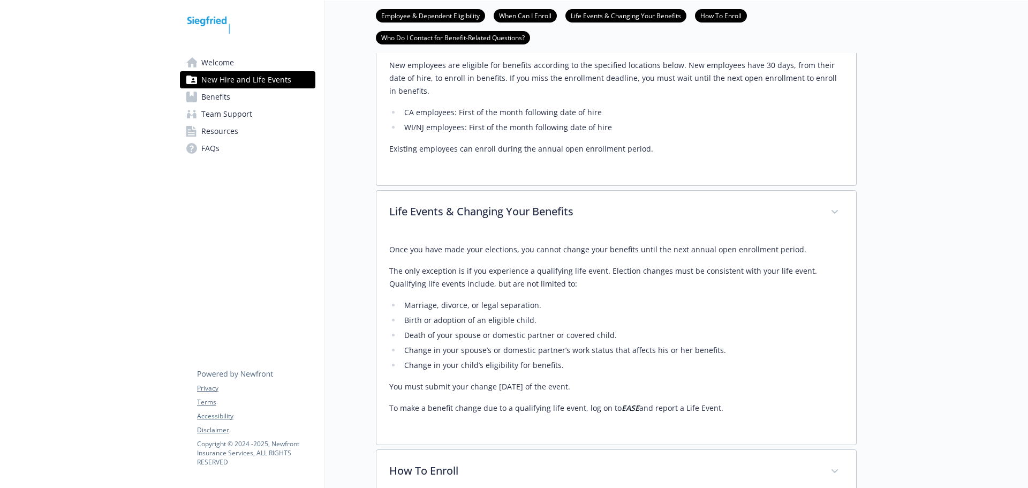
scroll to position [606, 0]
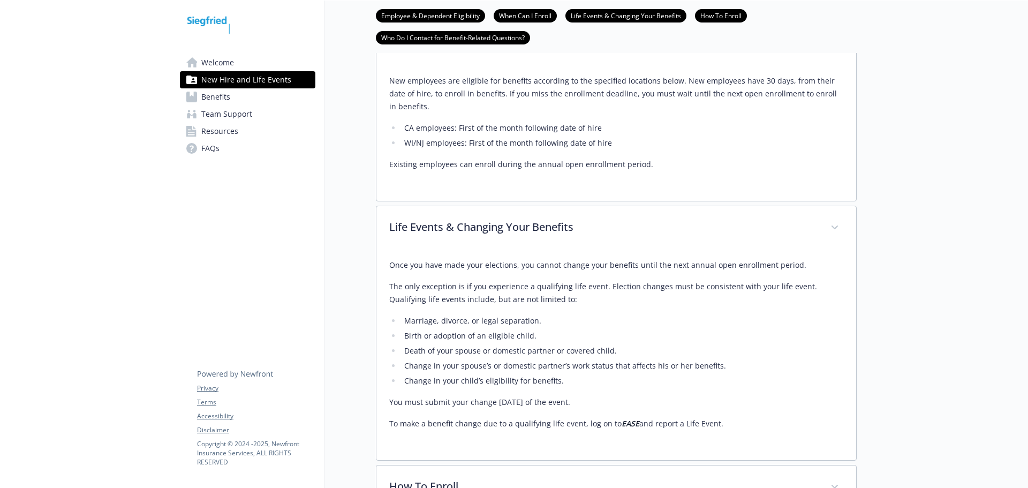
click at [406, 147] on li "WI/NJ employees: First of the month following date of hire" at bounding box center [622, 143] width 442 height 13
click at [403, 125] on li "CA employees: First of the month following date of hire" at bounding box center [622, 128] width 442 height 13
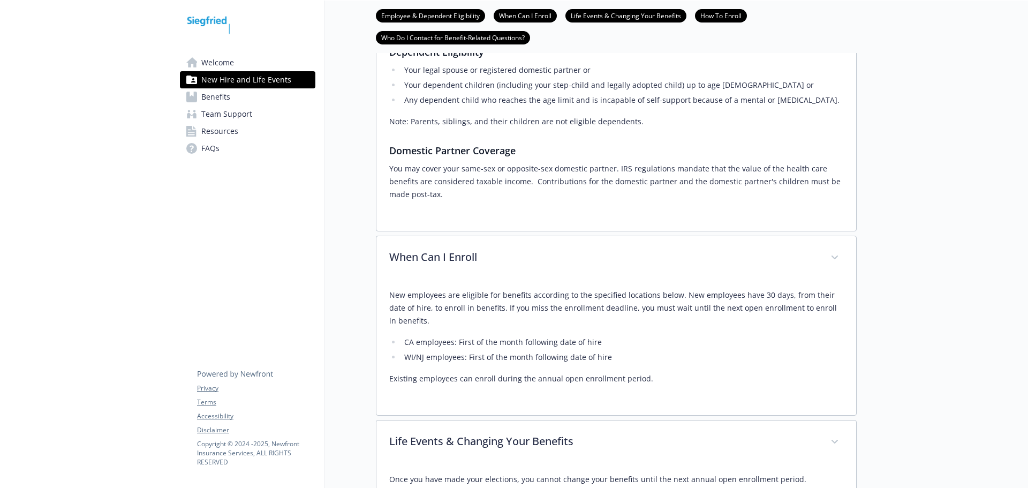
scroll to position [338, 0]
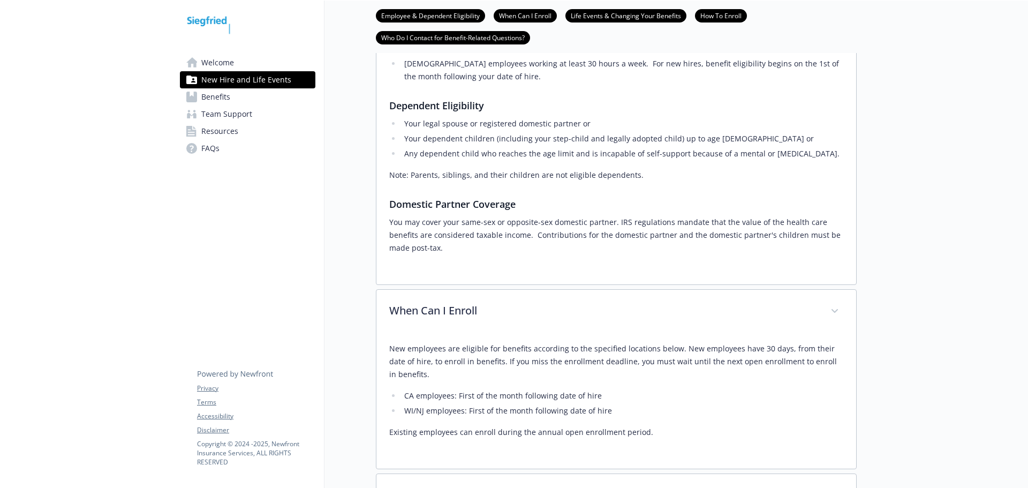
click at [271, 113] on link "Team Support" at bounding box center [247, 113] width 135 height 17
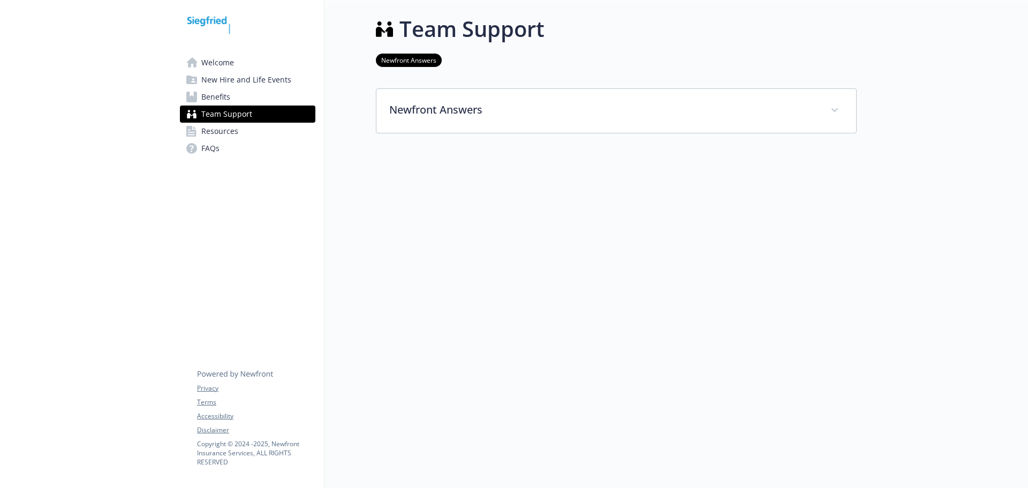
scroll to position [9, 0]
click at [260, 129] on link "Resources" at bounding box center [247, 131] width 135 height 17
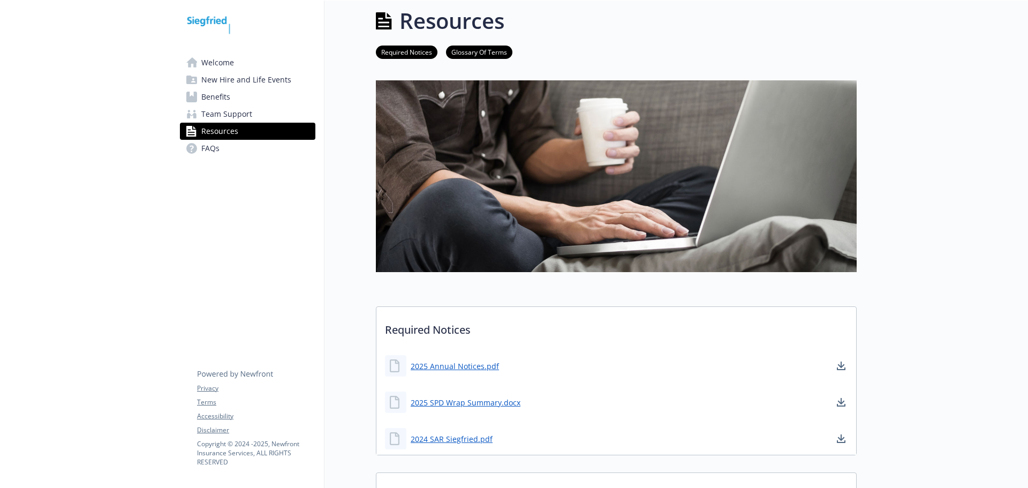
scroll to position [62, 0]
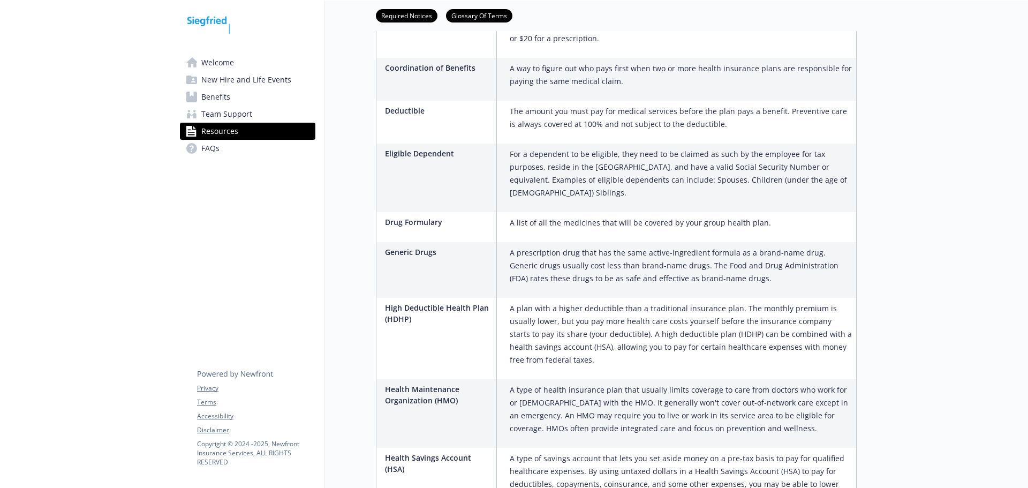
click at [217, 63] on span "Welcome" at bounding box center [217, 62] width 33 height 17
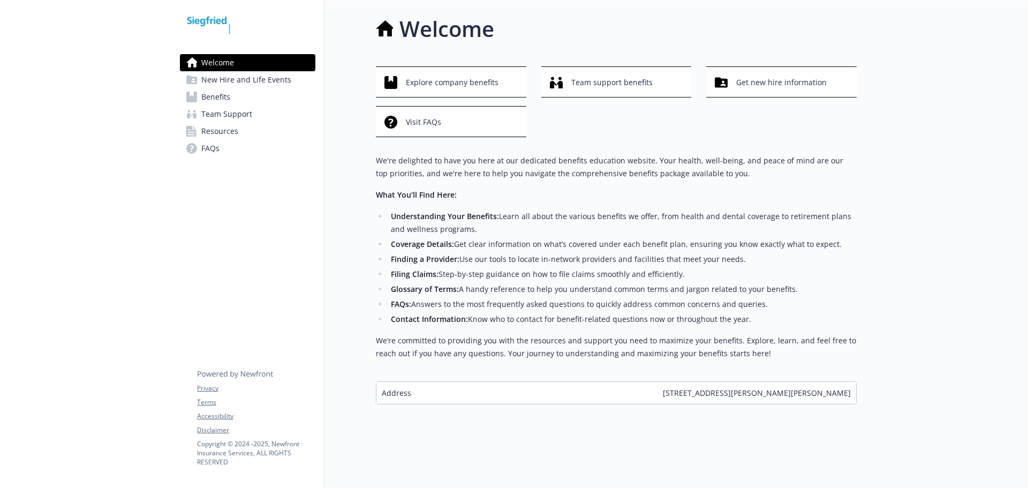
scroll to position [9, 0]
click at [229, 77] on span "New Hire and Life Events" at bounding box center [246, 79] width 90 height 17
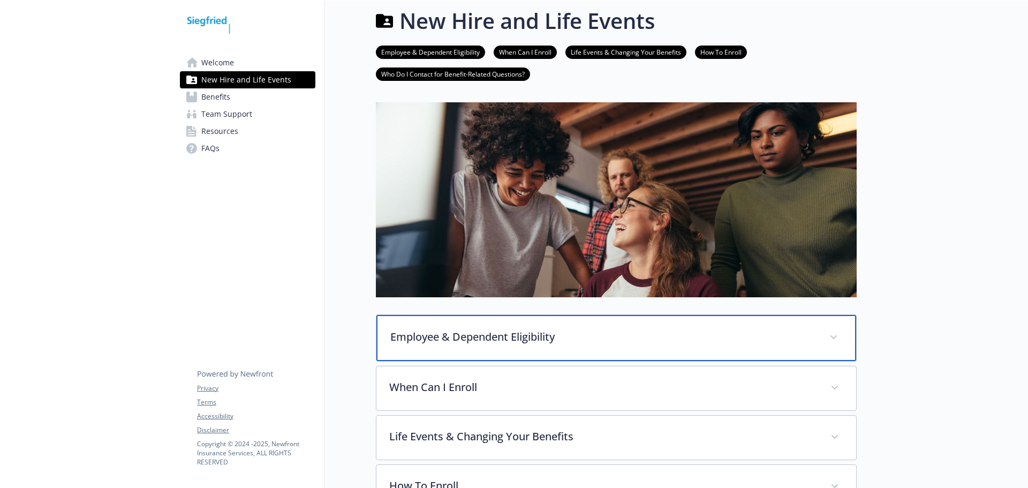
click at [457, 344] on div "Employee & Dependent Eligibility" at bounding box center [616, 338] width 480 height 46
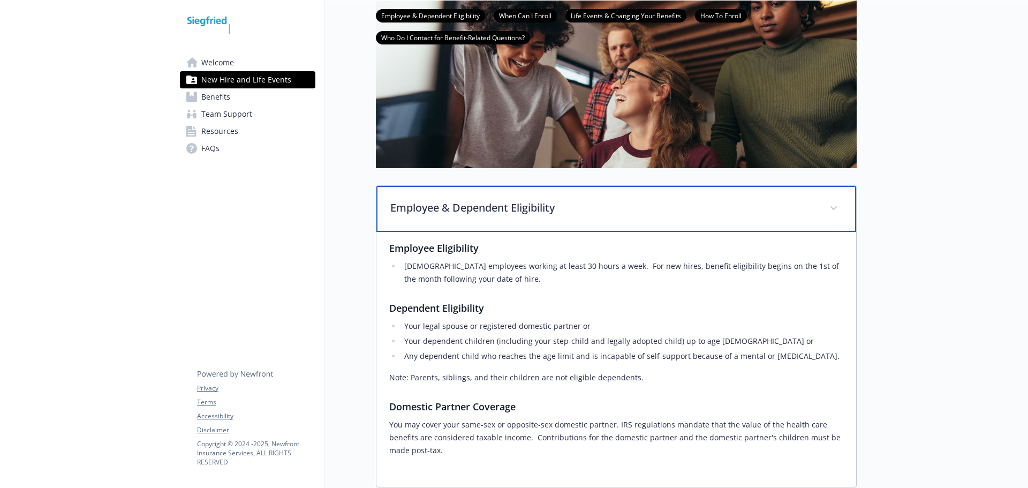
scroll to position [276, 0]
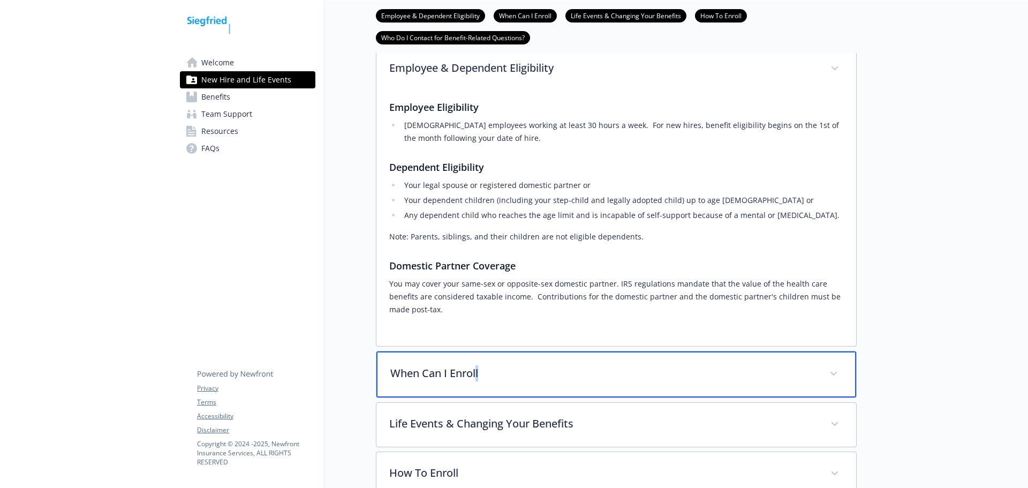
click at [480, 365] on div "When Can I Enroll" at bounding box center [616, 374] width 480 height 46
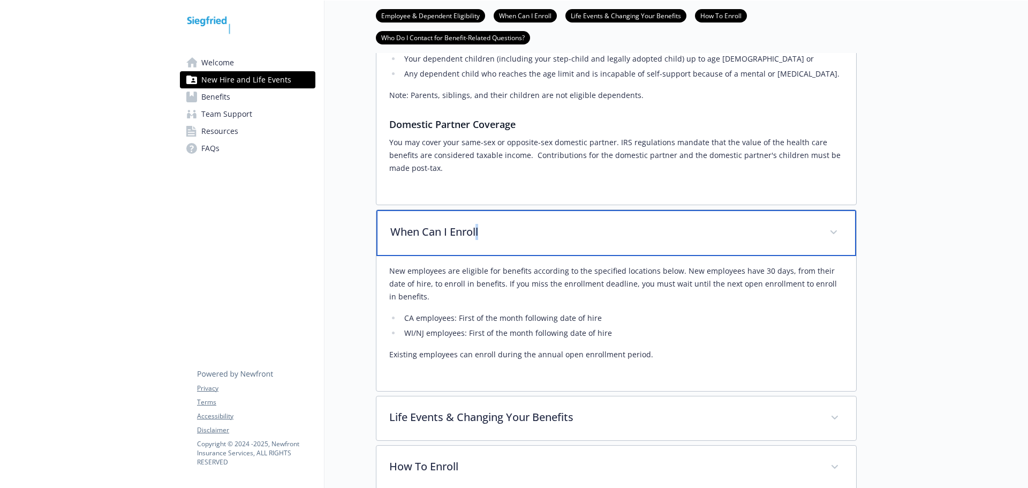
scroll to position [437, 0]
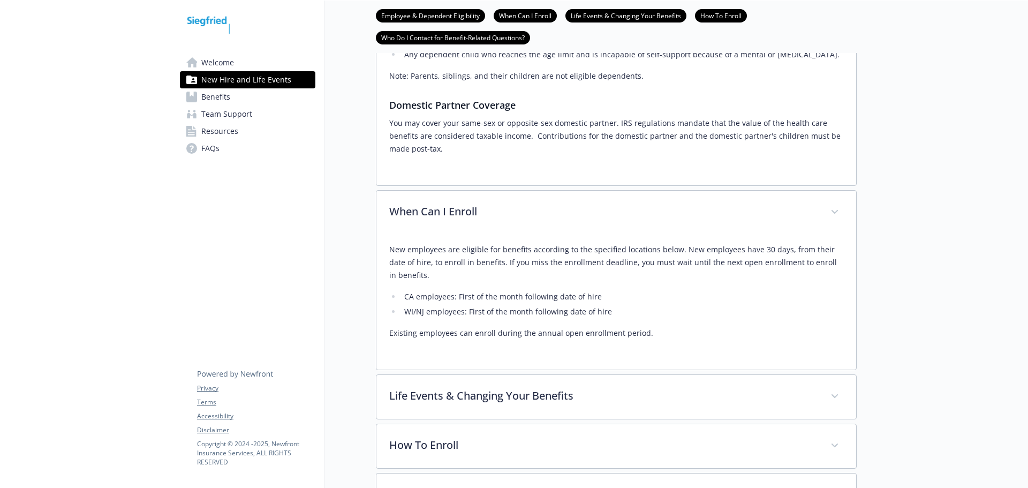
click at [497, 274] on p "New employees are eligible for benefits according to the specified locations be…" at bounding box center [616, 262] width 454 height 39
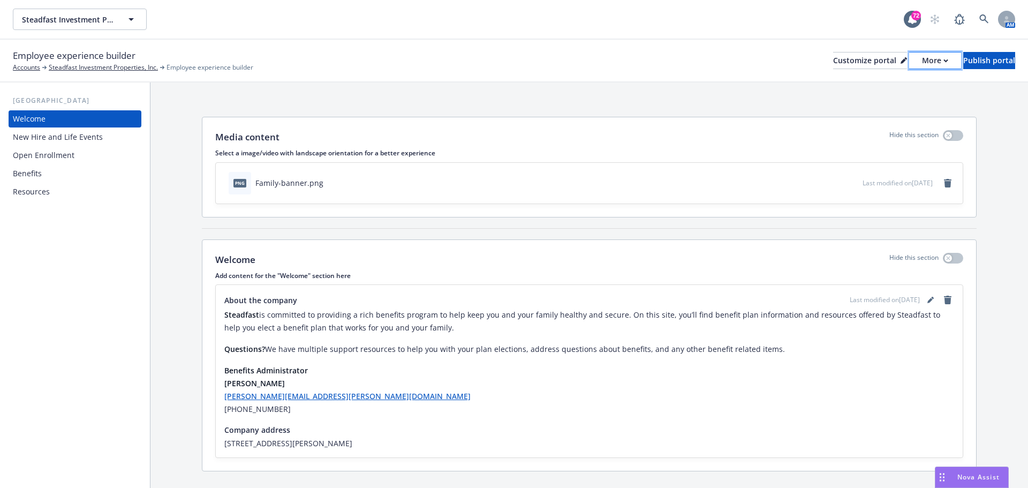
click at [921, 54] on button "More" at bounding box center [935, 60] width 52 height 17
click at [904, 104] on link "Copy portal link" at bounding box center [877, 105] width 97 height 21
click at [972, 62] on div "Publish portal" at bounding box center [989, 60] width 52 height 16
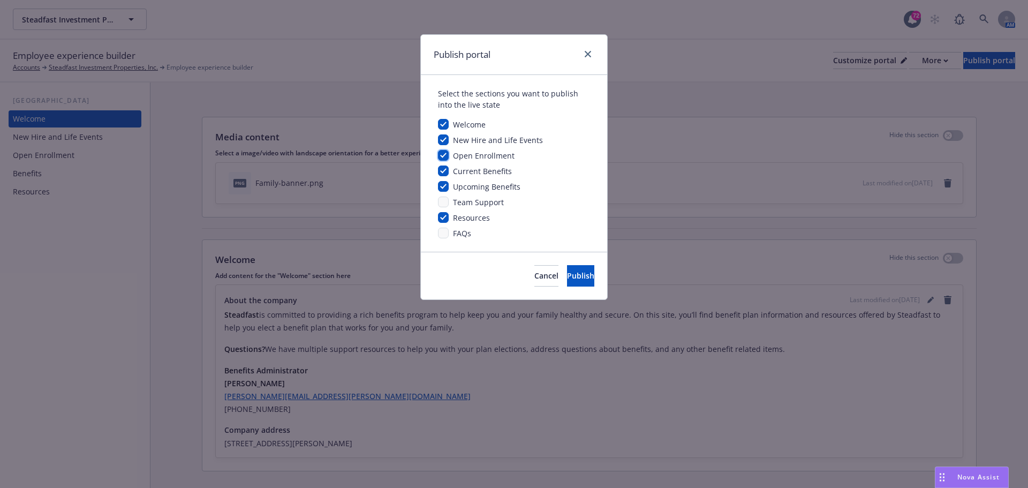
click at [443, 155] on input "checkbox" at bounding box center [443, 155] width 11 height 11
checkbox input "false"
click at [569, 278] on span "Publish" at bounding box center [580, 275] width 27 height 10
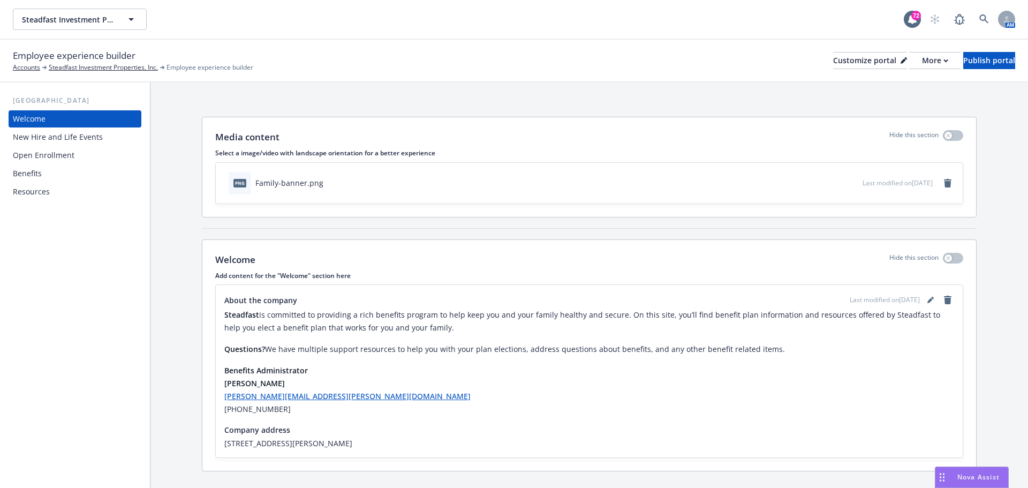
click at [89, 157] on div "Open Enrollment" at bounding box center [75, 155] width 124 height 17
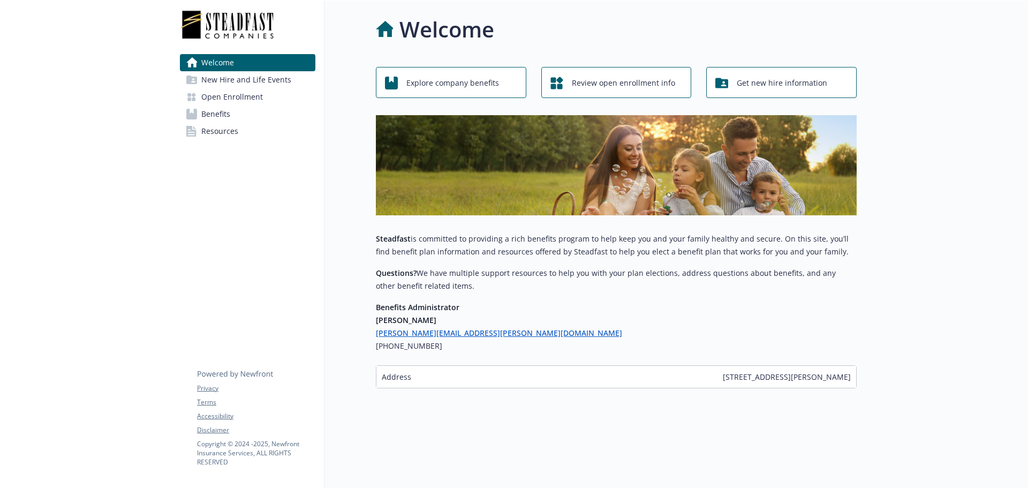
click at [230, 89] on span "Open Enrollment" at bounding box center [232, 96] width 62 height 17
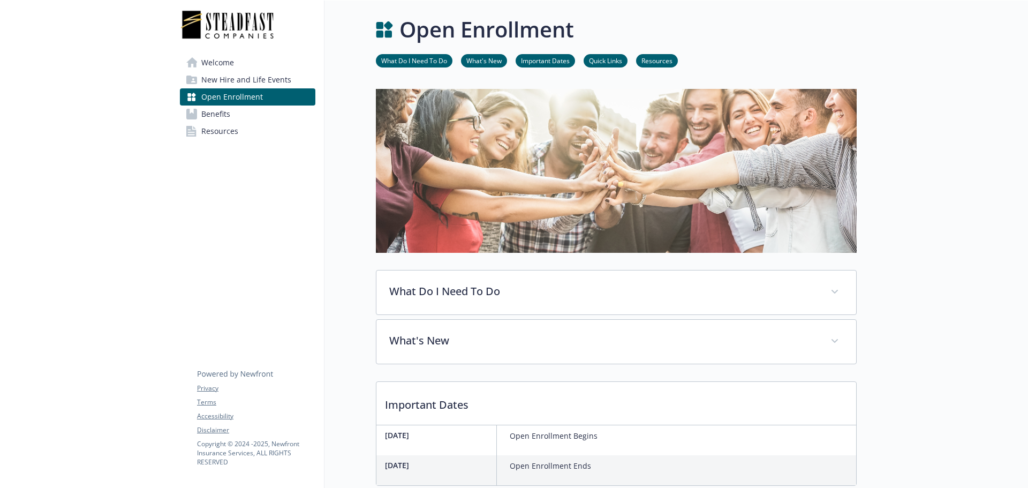
click at [231, 84] on span "New Hire and Life Events" at bounding box center [246, 79] width 90 height 17
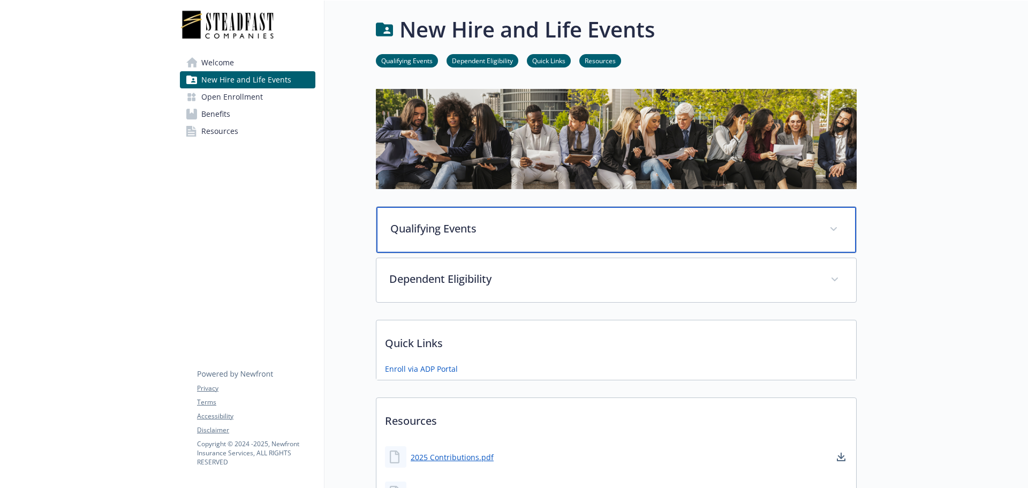
click at [467, 234] on p "Qualifying Events" at bounding box center [603, 229] width 426 height 16
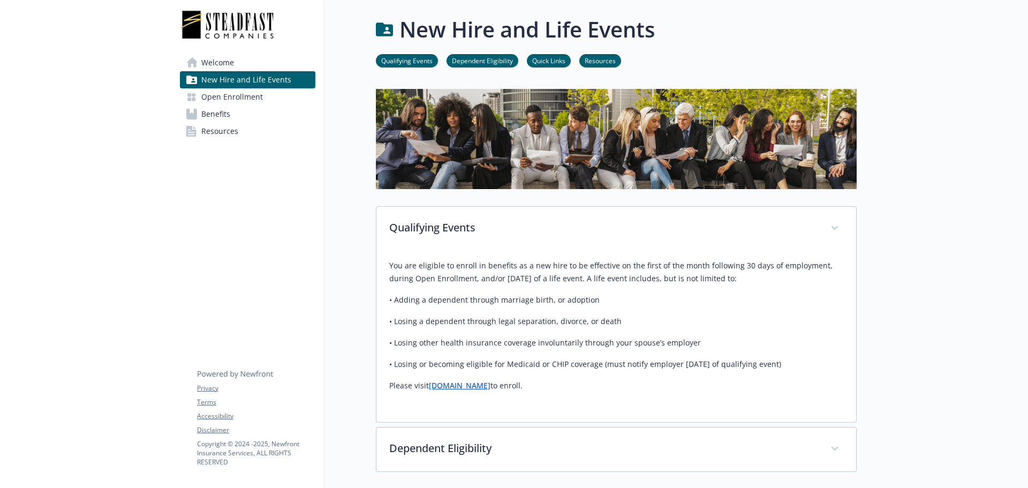
click at [217, 66] on span "Welcome" at bounding box center [217, 62] width 33 height 17
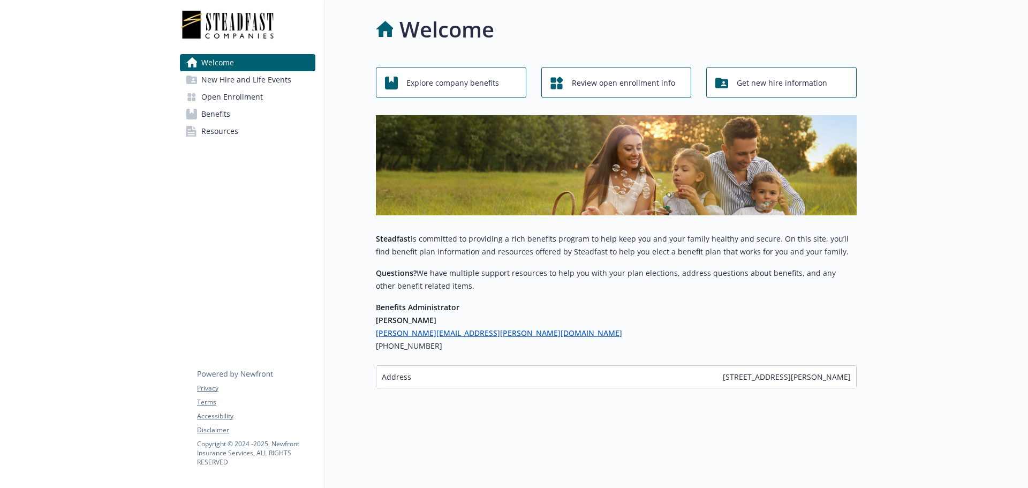
click at [257, 112] on link "Benefits" at bounding box center [247, 113] width 135 height 17
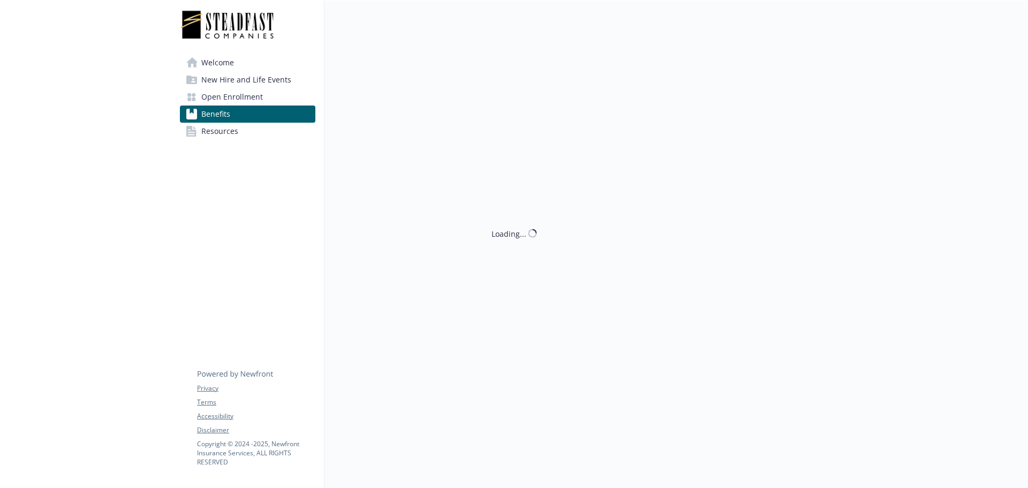
click at [258, 82] on span "New Hire and Life Events" at bounding box center [246, 79] width 90 height 17
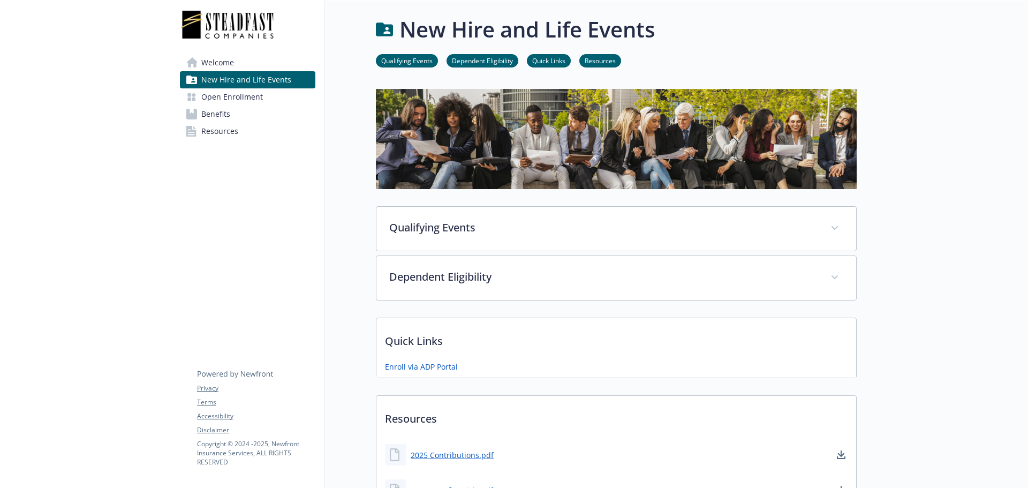
click at [260, 99] on span "Open Enrollment" at bounding box center [232, 96] width 62 height 17
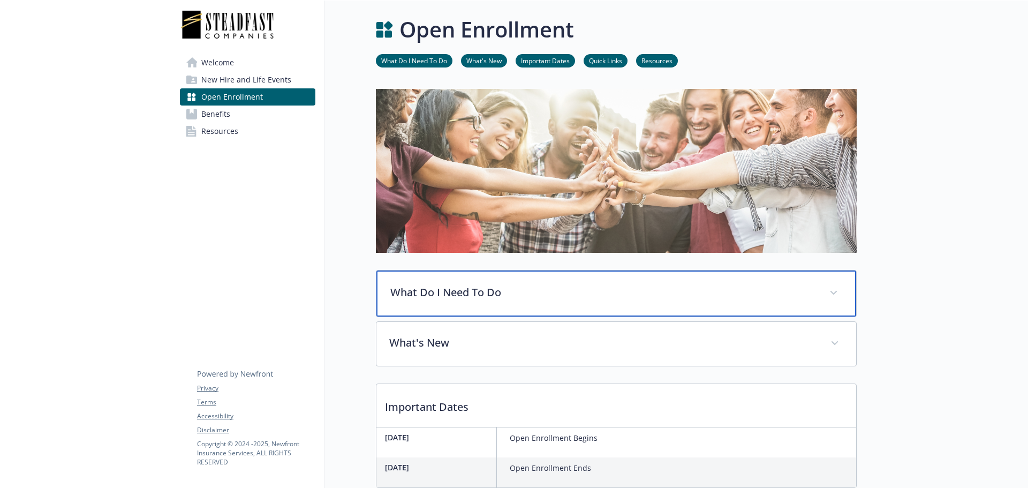
click at [498, 282] on div "What Do I Need To Do" at bounding box center [616, 293] width 480 height 46
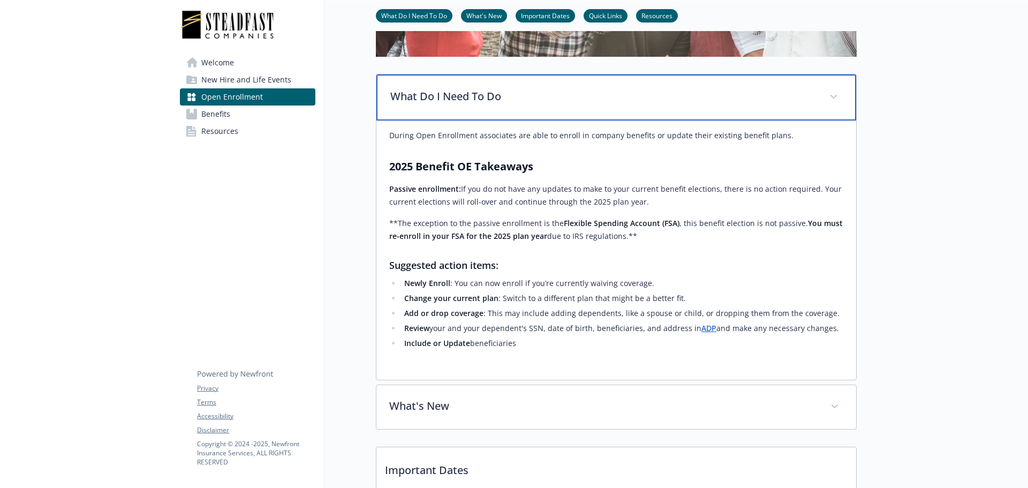
scroll to position [214, 0]
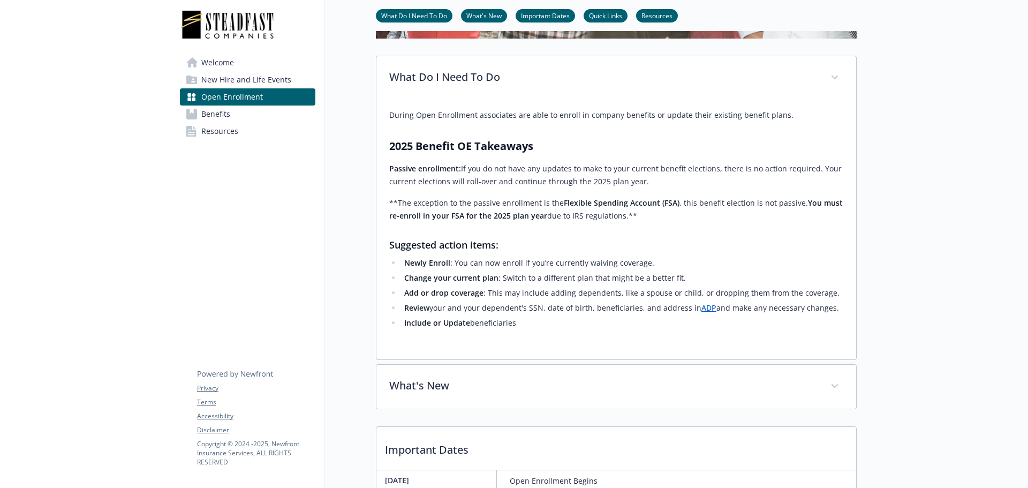
click at [243, 53] on div "Welcome New Hire and Life Events Open Enrollment Benefits Resources Privacy Ter…" at bounding box center [247, 81] width 153 height 161
click at [246, 61] on link "Welcome" at bounding box center [247, 62] width 135 height 17
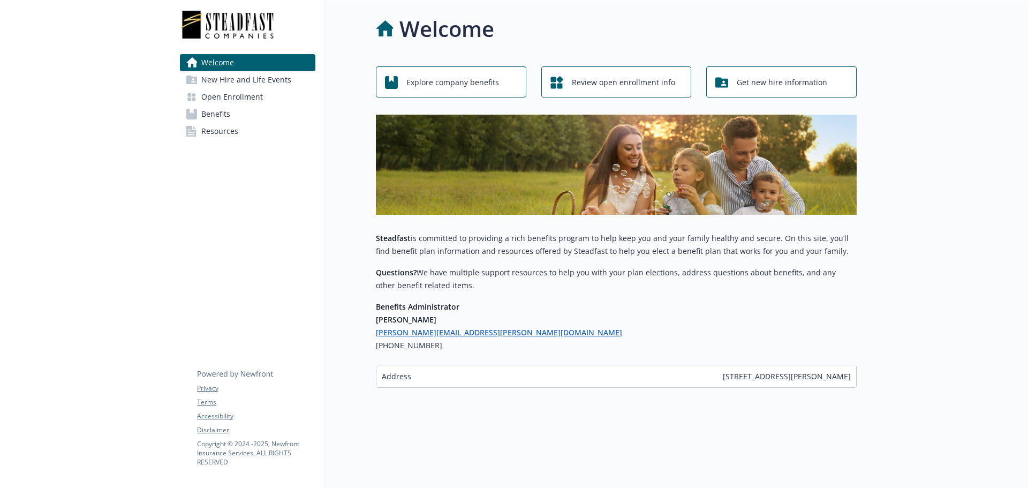
scroll to position [9, 0]
click at [254, 117] on link "Benefits" at bounding box center [247, 113] width 135 height 17
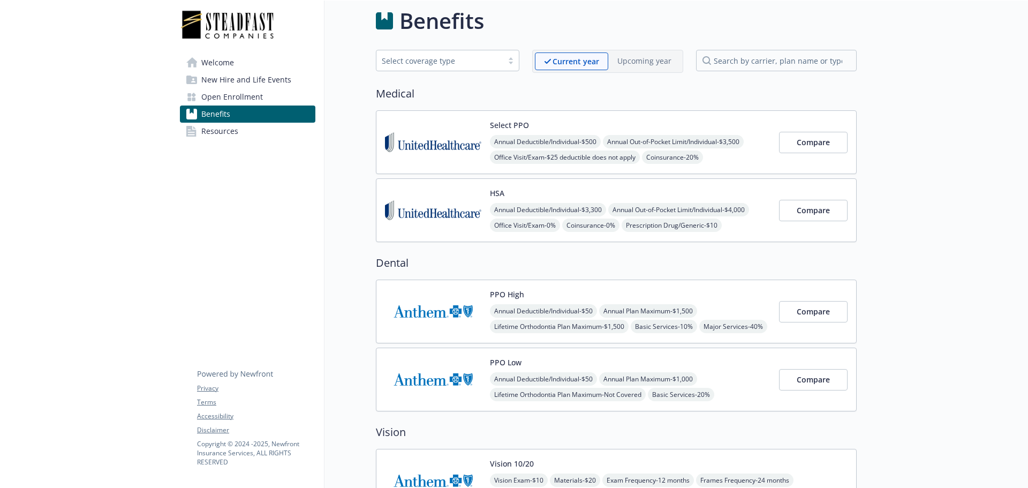
drag, startPoint x: 637, startPoint y: 51, endPoint x: 649, endPoint y: 60, distance: 15.7
click at [638, 51] on div "Current year Upcoming year" at bounding box center [607, 61] width 151 height 23
click at [649, 60] on p "Upcoming year" at bounding box center [644, 60] width 54 height 11
click at [570, 64] on p "Current year" at bounding box center [575, 61] width 47 height 11
click at [216, 75] on span "New Hire and Life Events" at bounding box center [246, 79] width 90 height 17
